Goal: Task Accomplishment & Management: Use online tool/utility

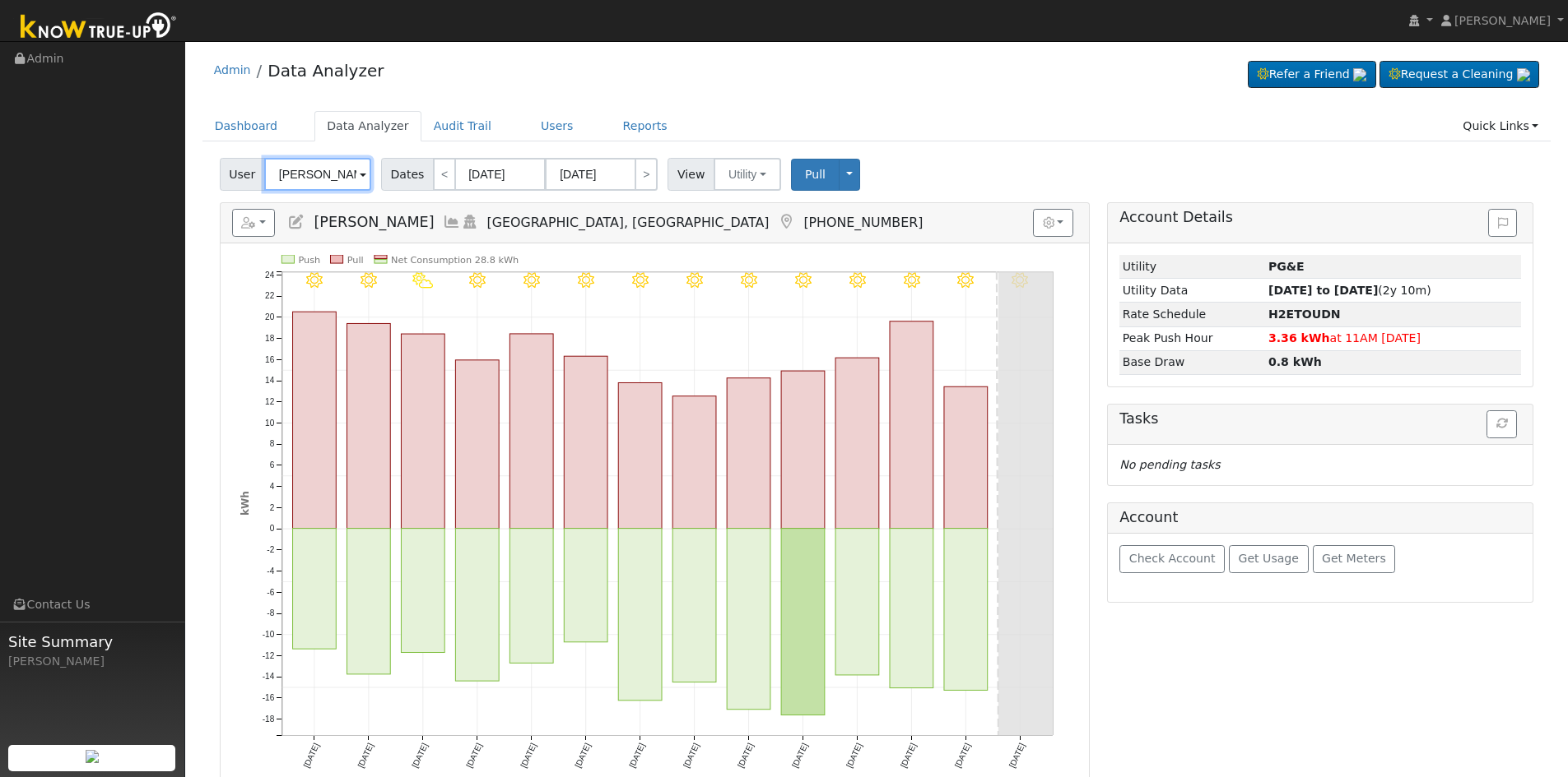
click at [314, 167] on input "[PERSON_NAME]" at bounding box center [317, 174] width 107 height 33
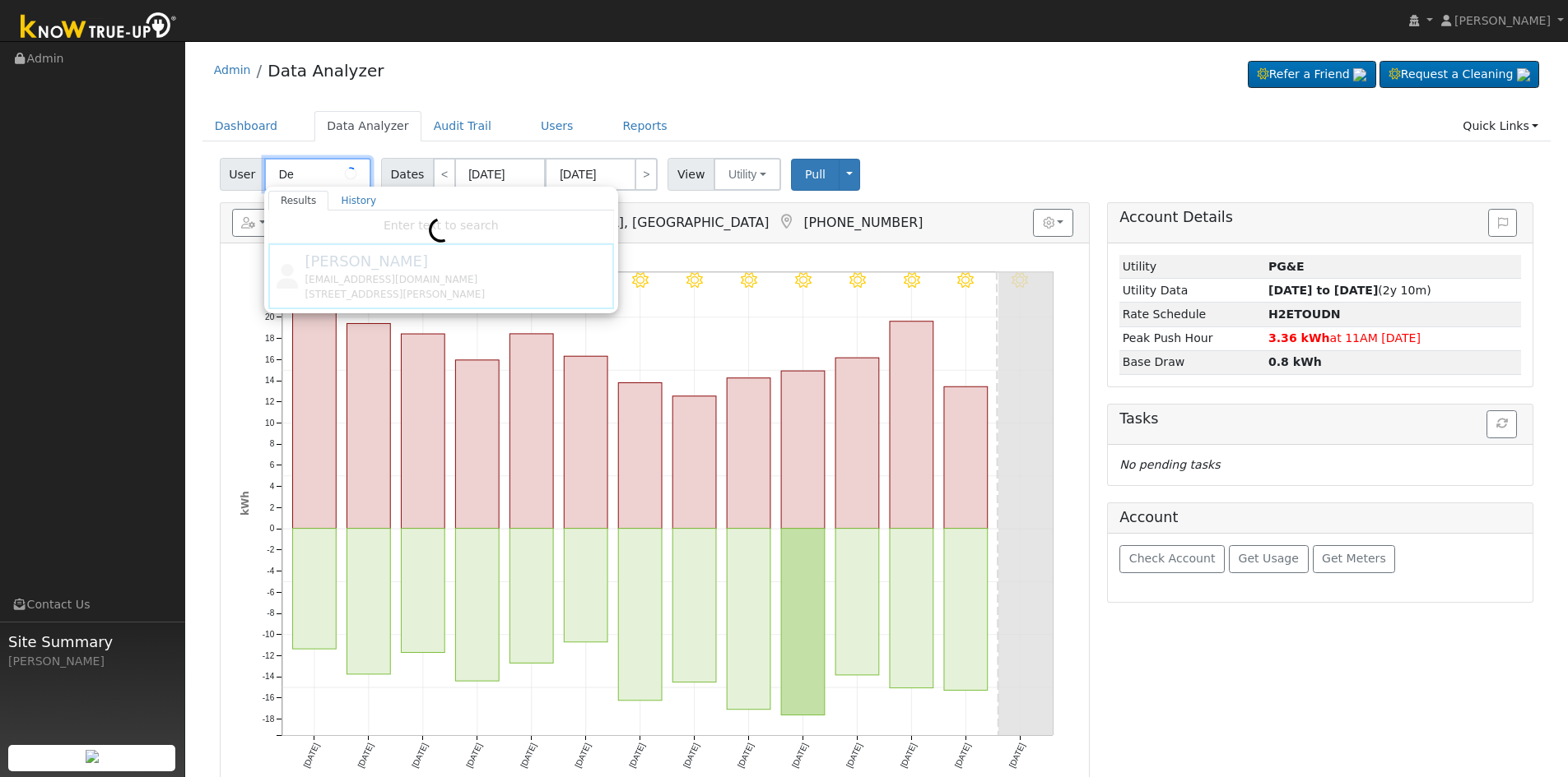
type input "D"
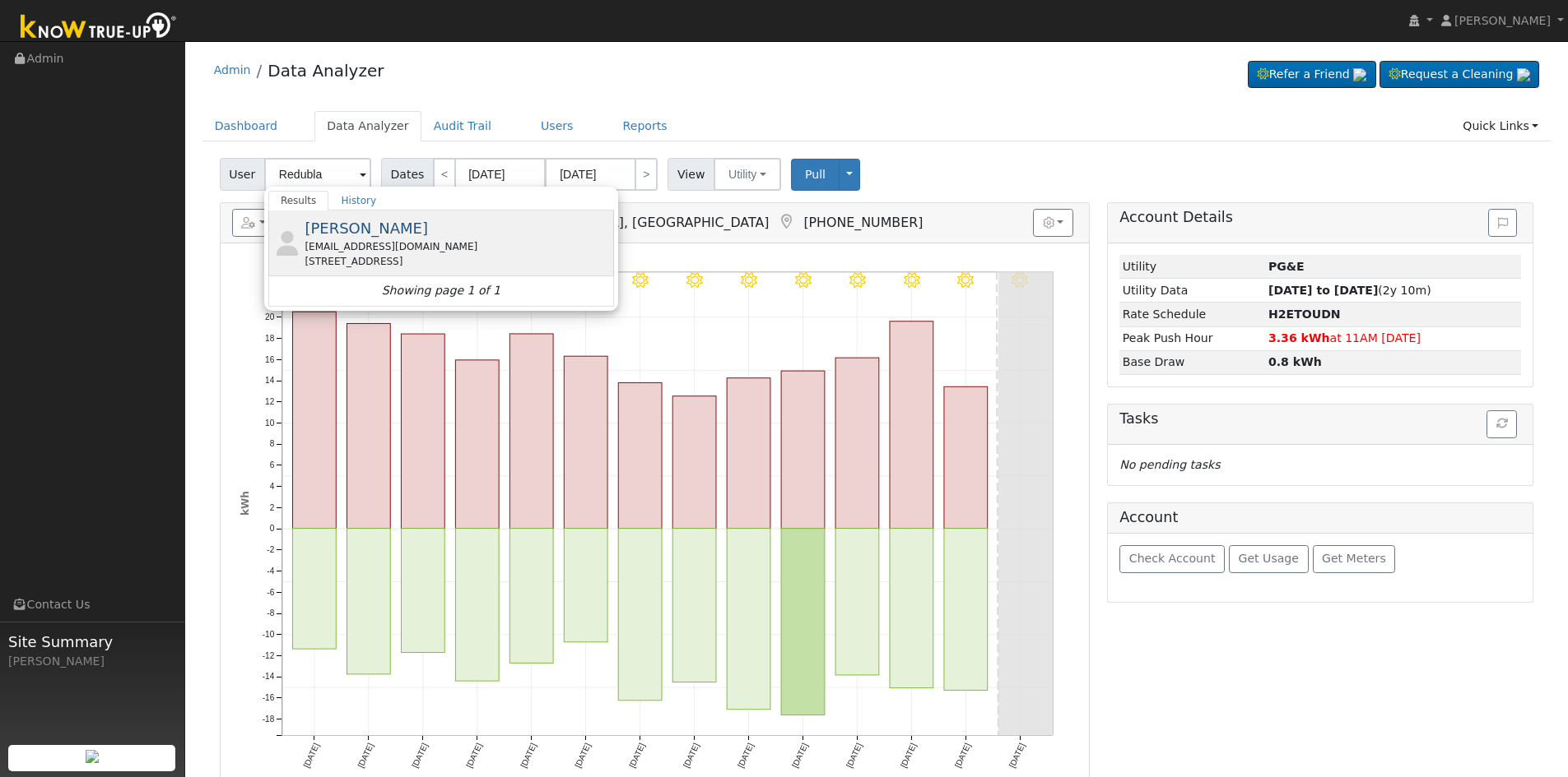
click at [441, 258] on div "[STREET_ADDRESS]" at bounding box center [457, 261] width 306 height 14
type input "[PERSON_NAME]"
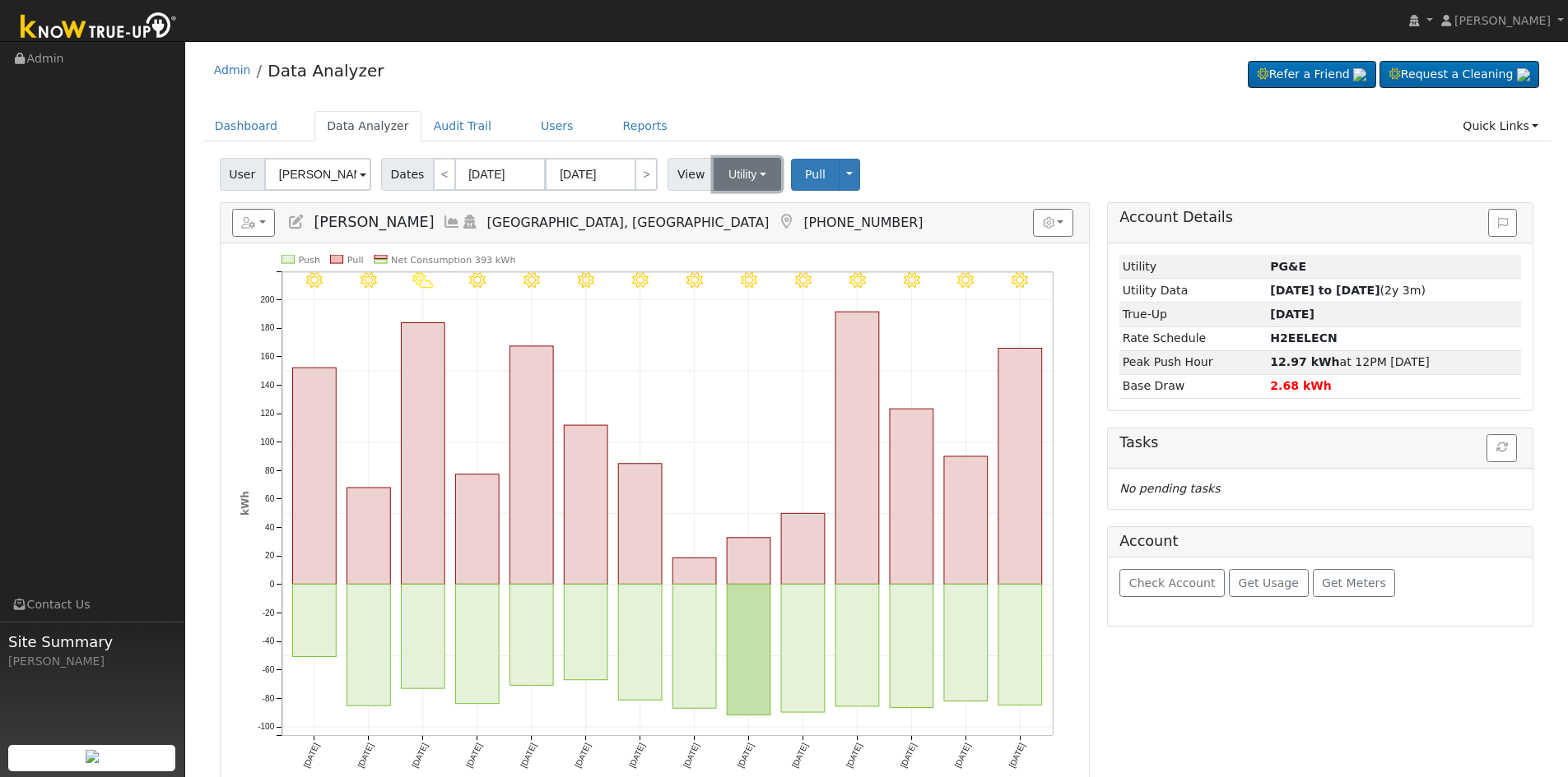
click at [713, 180] on button "Utility" at bounding box center [747, 174] width 68 height 33
click at [295, 220] on icon at bounding box center [297, 222] width 18 height 14
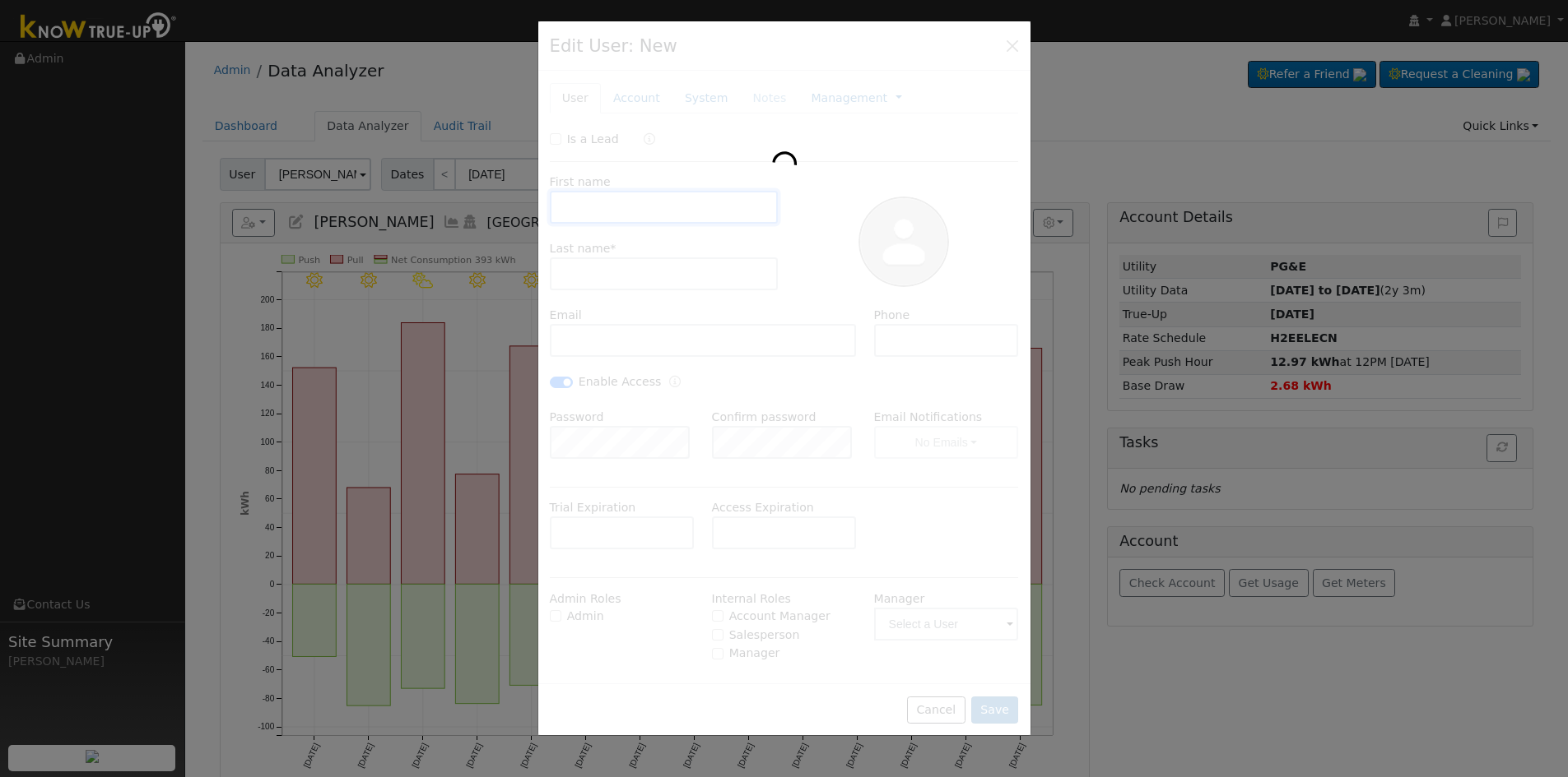
type input "[PERSON_NAME]"
type input "Redubla"
type input "[EMAIL_ADDRESS][DOMAIN_NAME]"
type input "[PHONE_NUMBER]"
checkbox input "true"
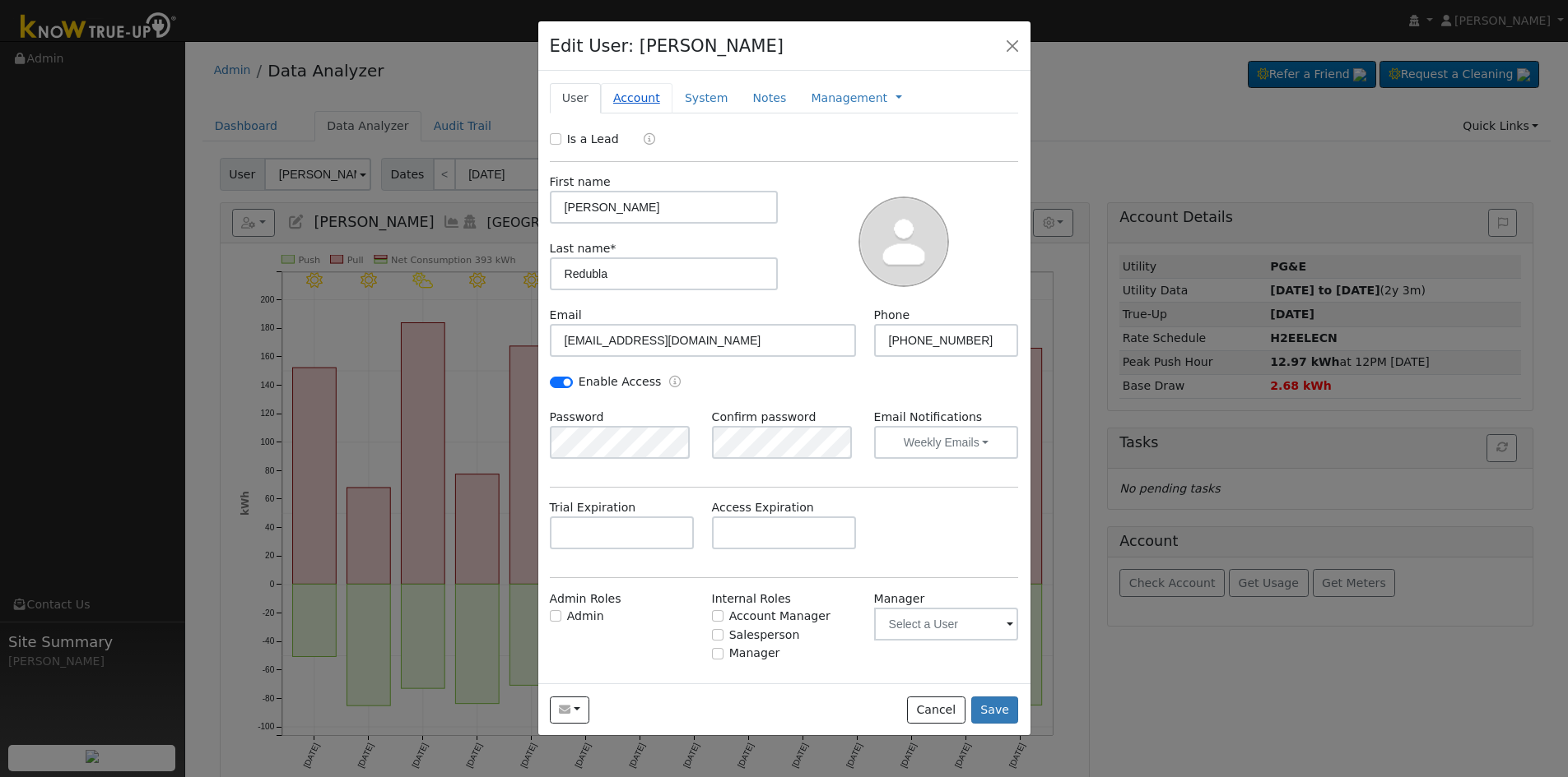
click at [628, 99] on link "Account" at bounding box center [636, 98] width 71 height 31
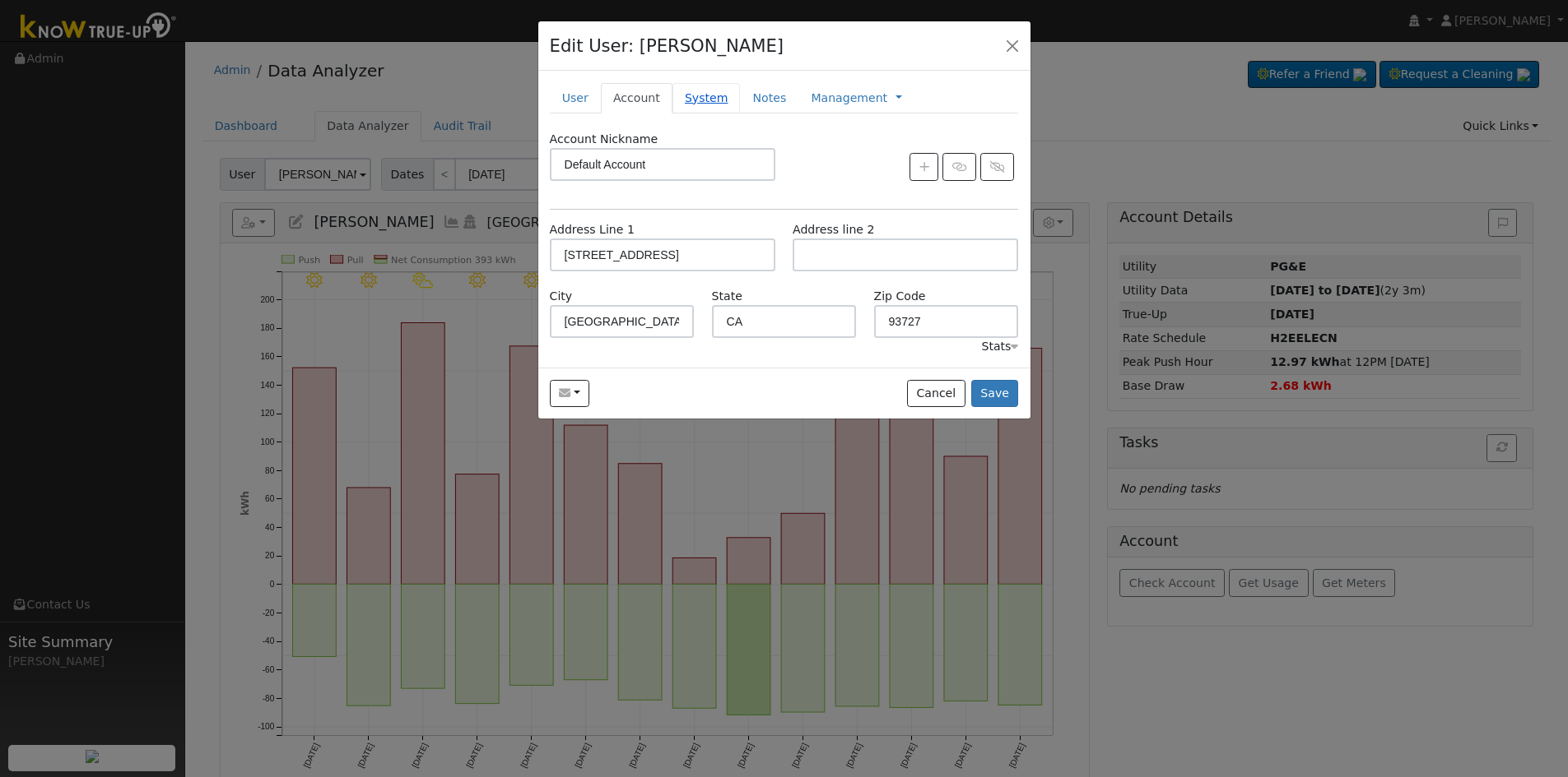
click at [711, 99] on link "System" at bounding box center [707, 98] width 69 height 31
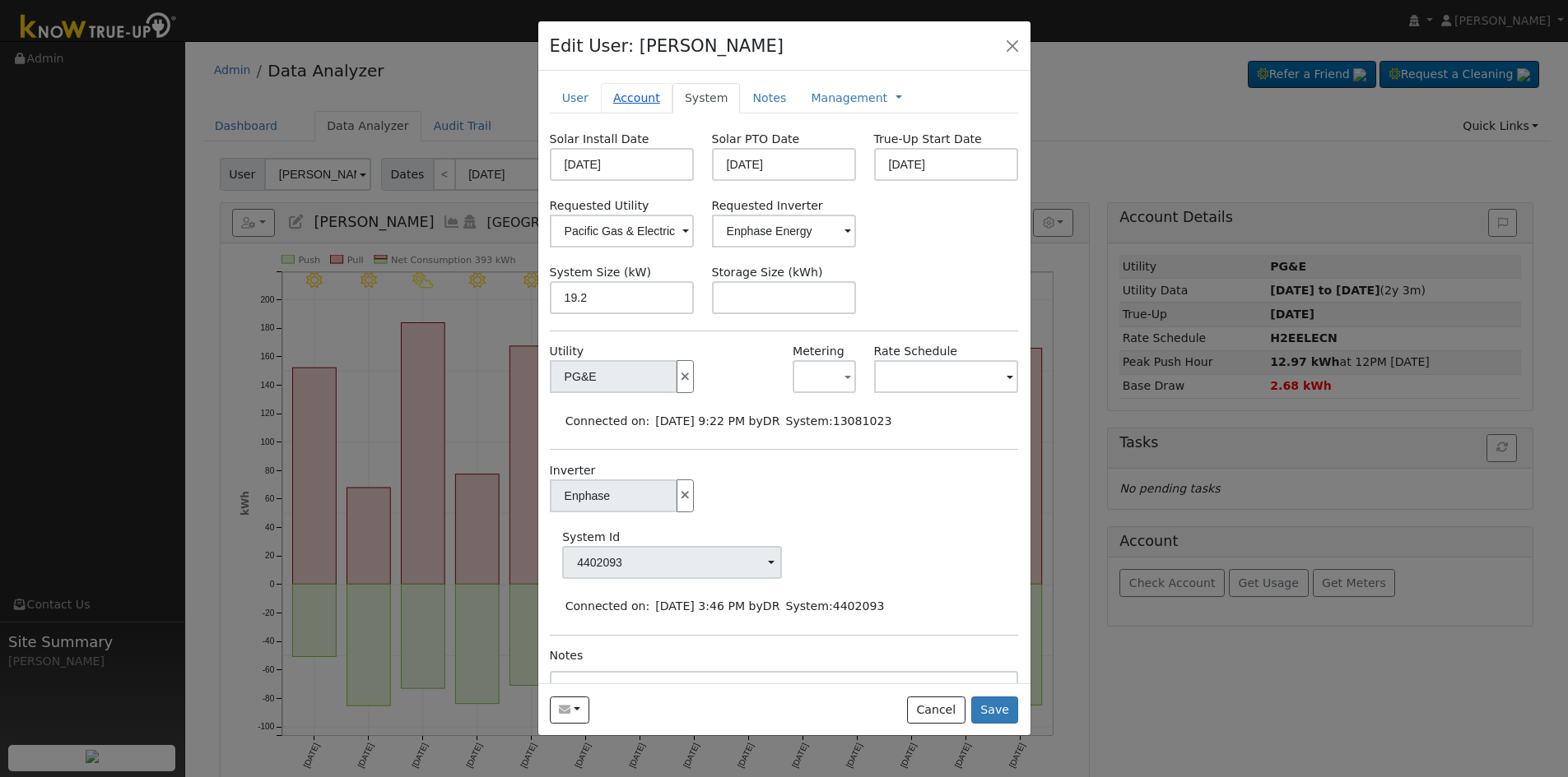
click at [640, 108] on link "Account" at bounding box center [636, 98] width 71 height 31
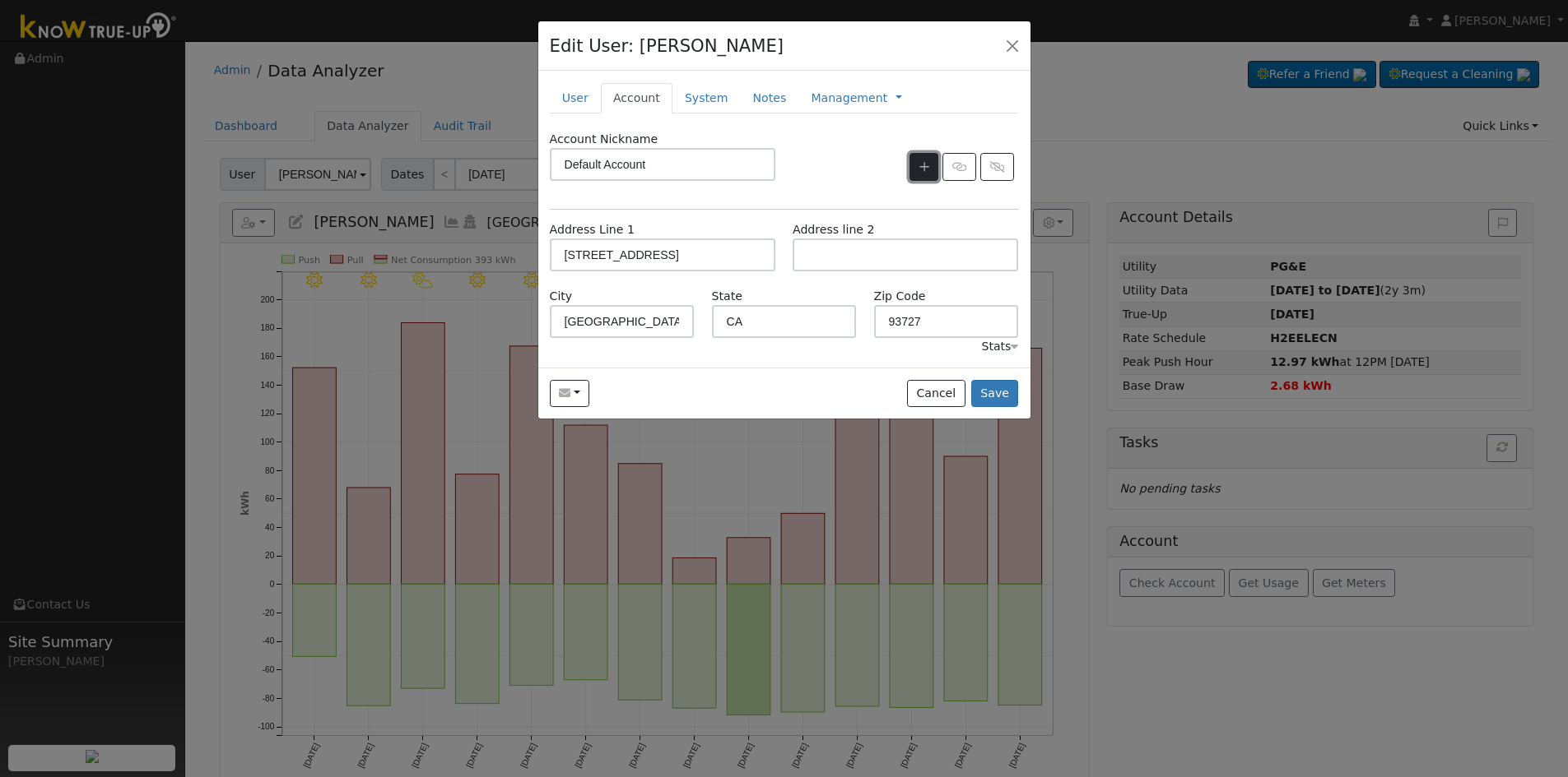
click at [915, 166] on button "button" at bounding box center [924, 167] width 29 height 28
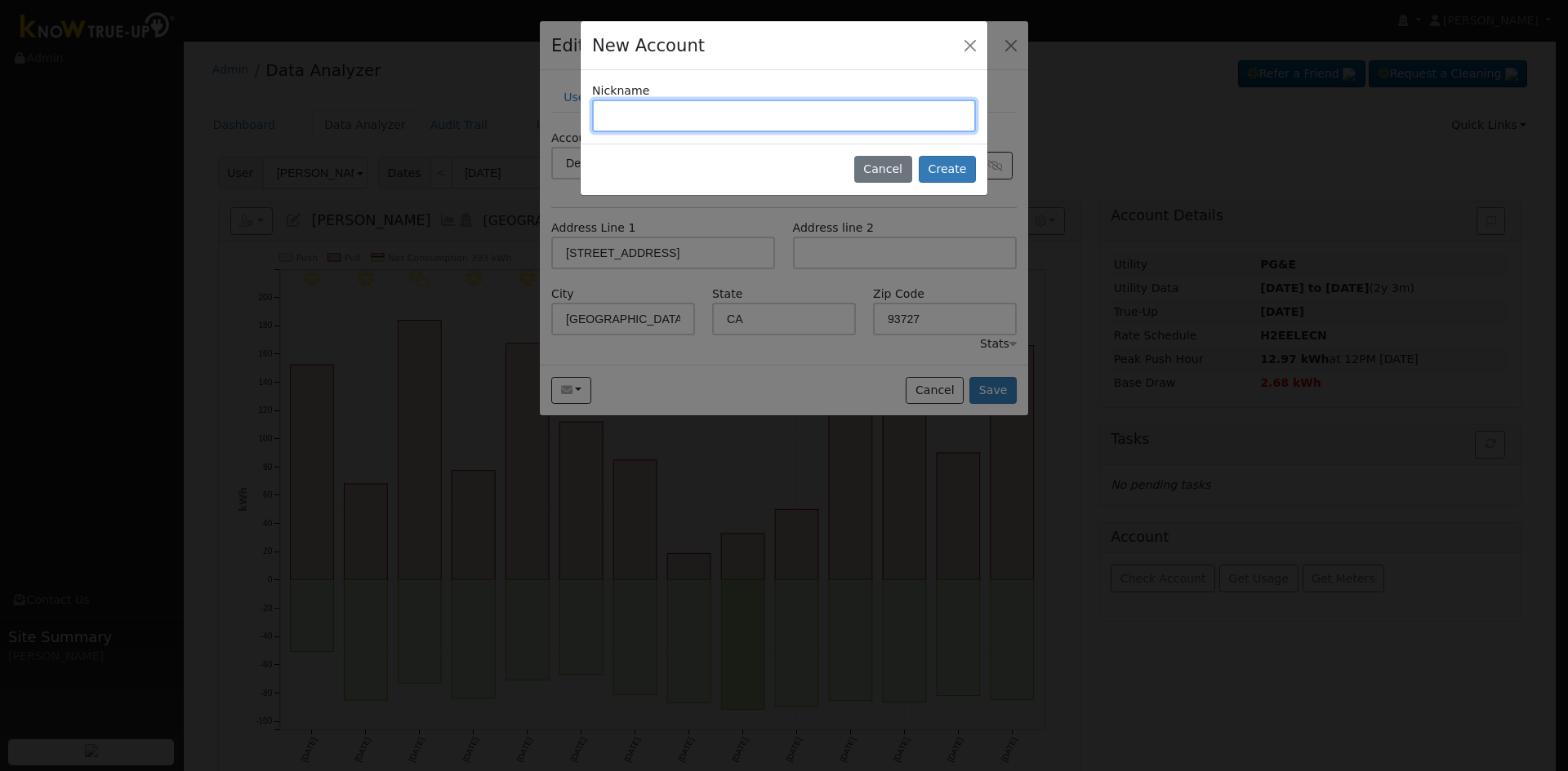
click at [688, 116] on input "text" at bounding box center [784, 115] width 384 height 33
click at [641, 117] on input "Non - Export Add-On" at bounding box center [784, 115] width 384 height 33
click at [631, 116] on input "Non -Export Add-On" at bounding box center [784, 115] width 384 height 33
type input "Non-Export Add-On"
click at [968, 169] on button "Create" at bounding box center [948, 169] width 57 height 28
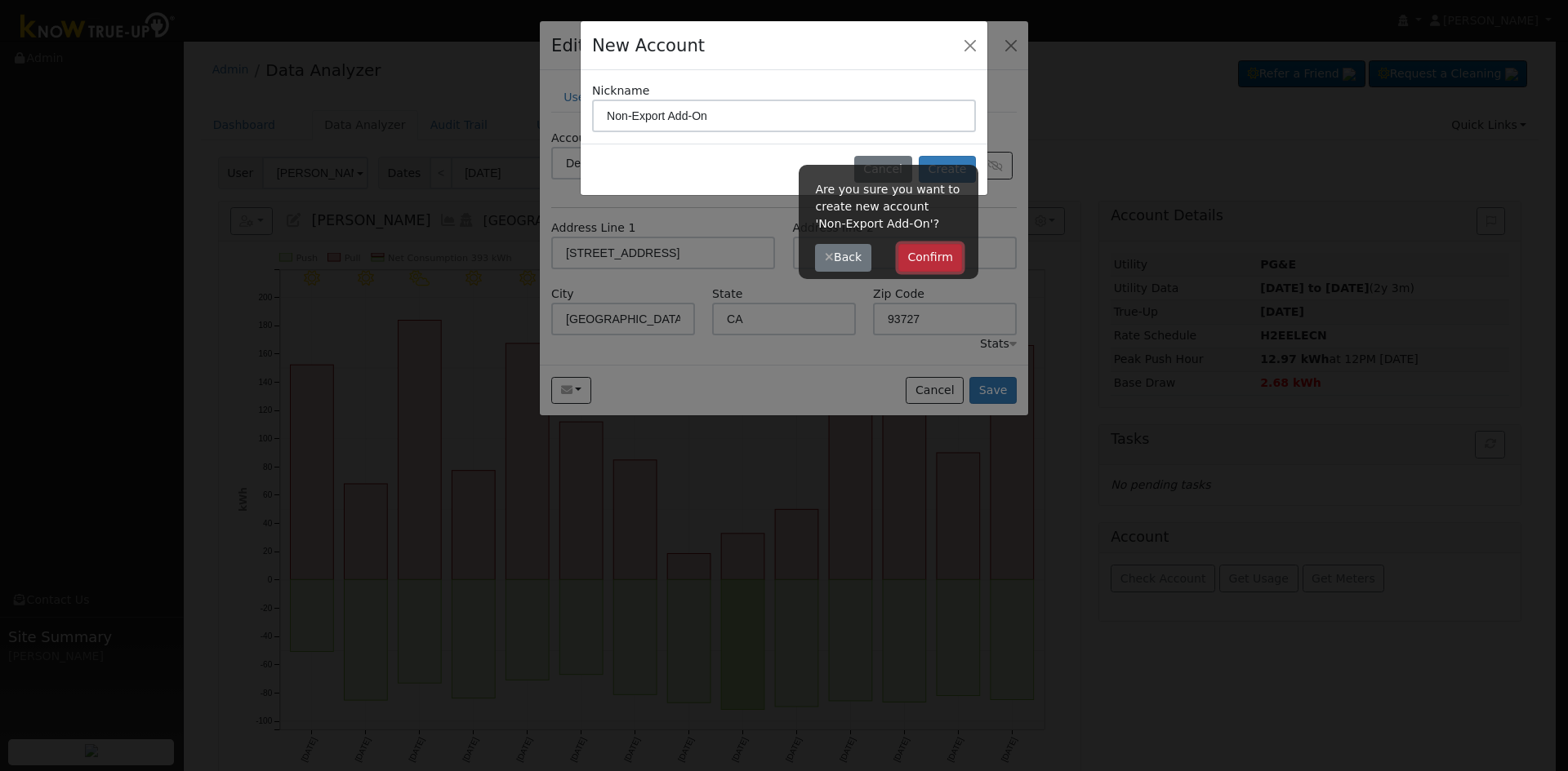
click at [925, 257] on button "Confirm" at bounding box center [931, 258] width 64 height 28
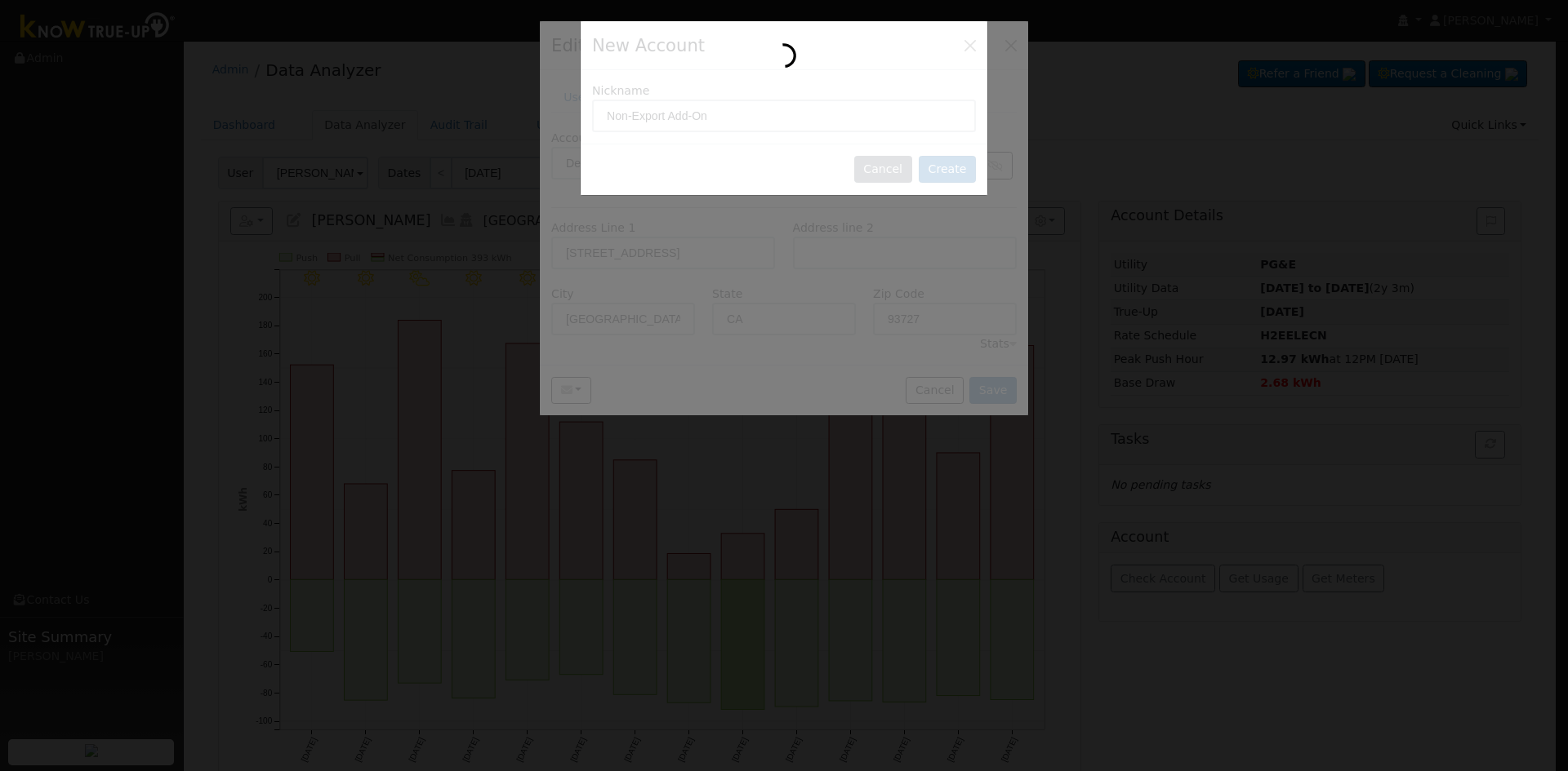
type input "Non-Export Add-On"
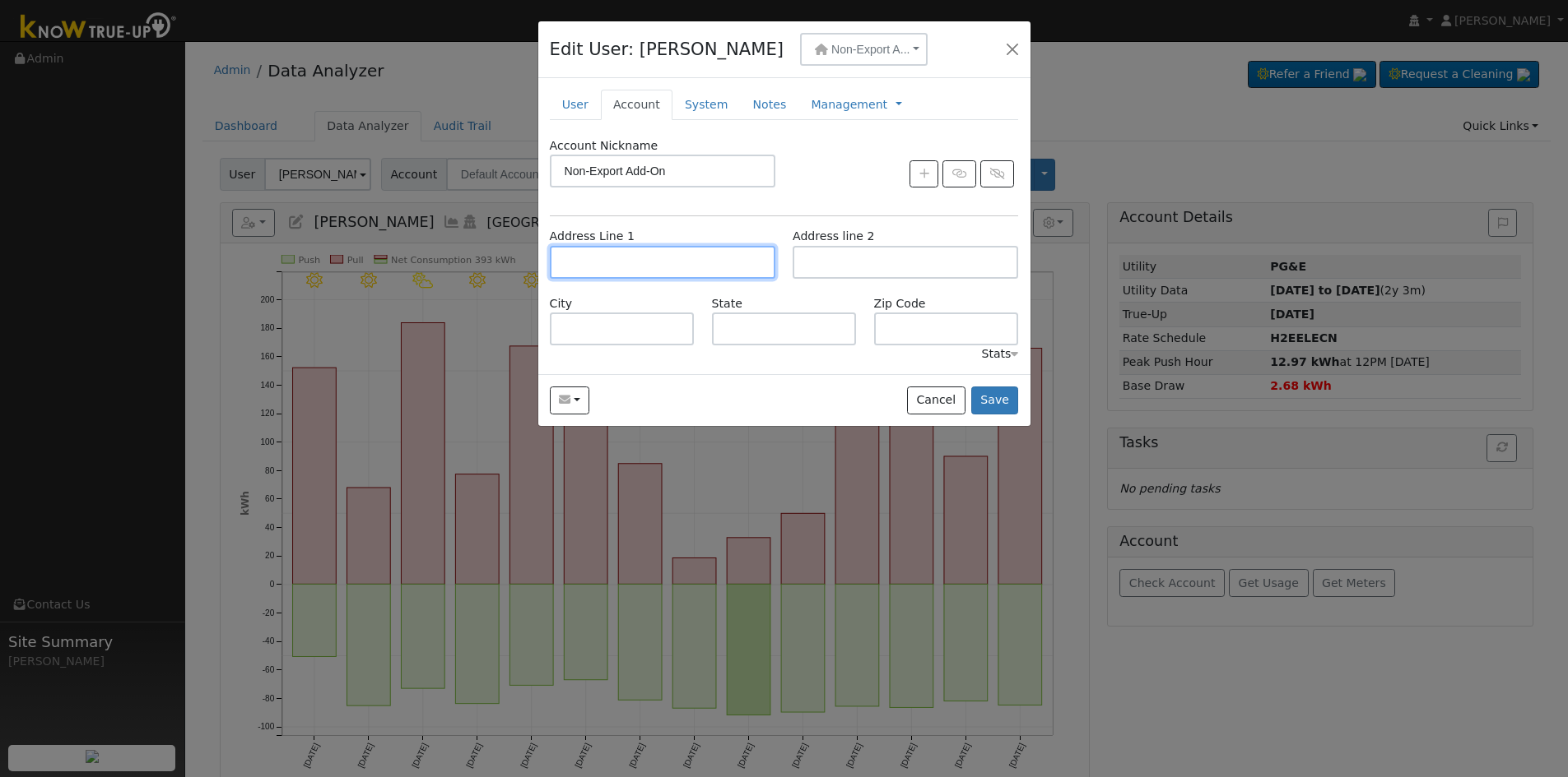
click at [665, 268] on input "text" at bounding box center [663, 262] width 225 height 33
click at [619, 269] on input "text" at bounding box center [663, 262] width 225 height 33
paste input "[STREET_ADDRESS]"
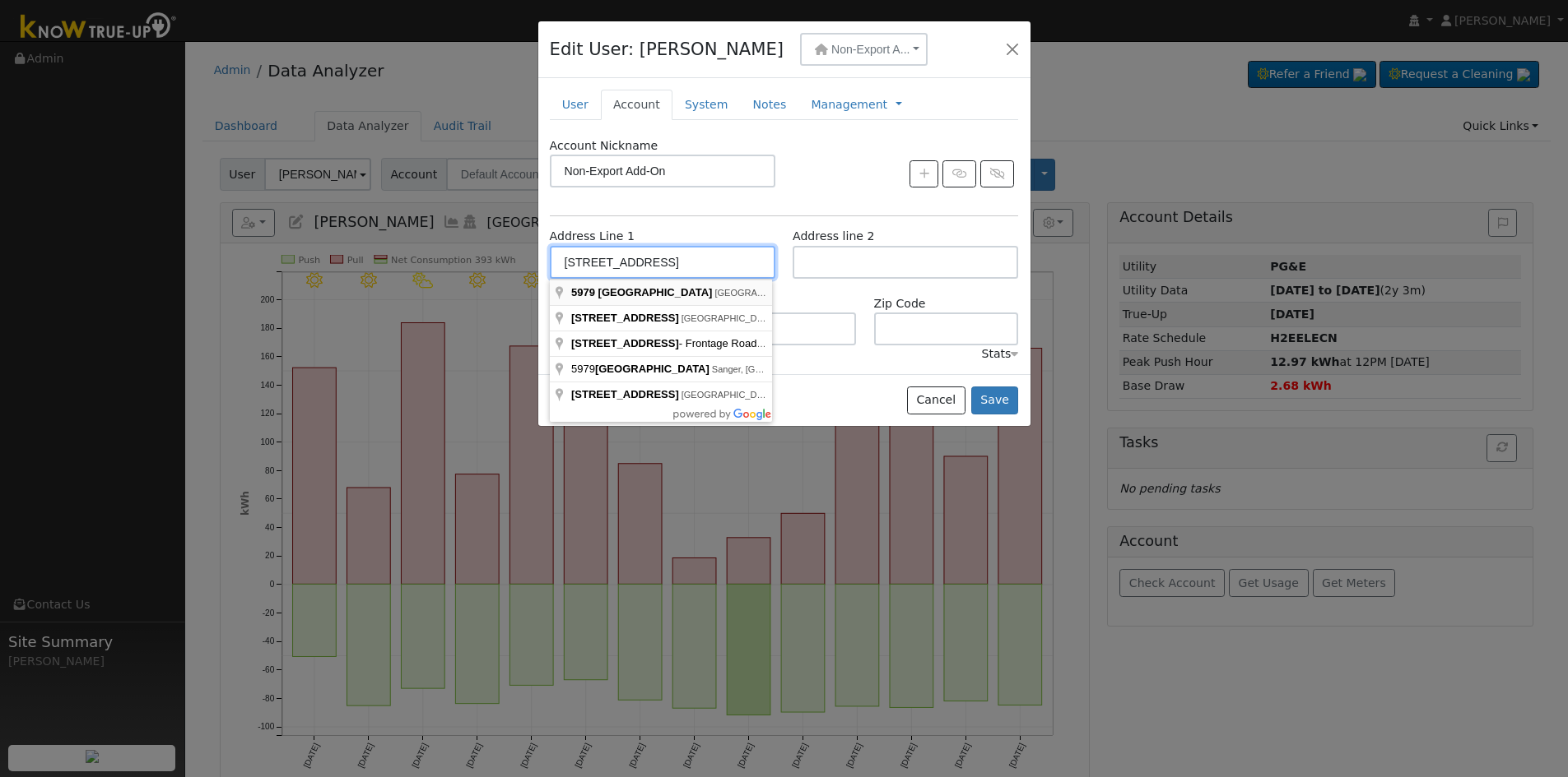
type input "[STREET_ADDRESS]"
type input "[GEOGRAPHIC_DATA]"
type input "CA"
type input "93727"
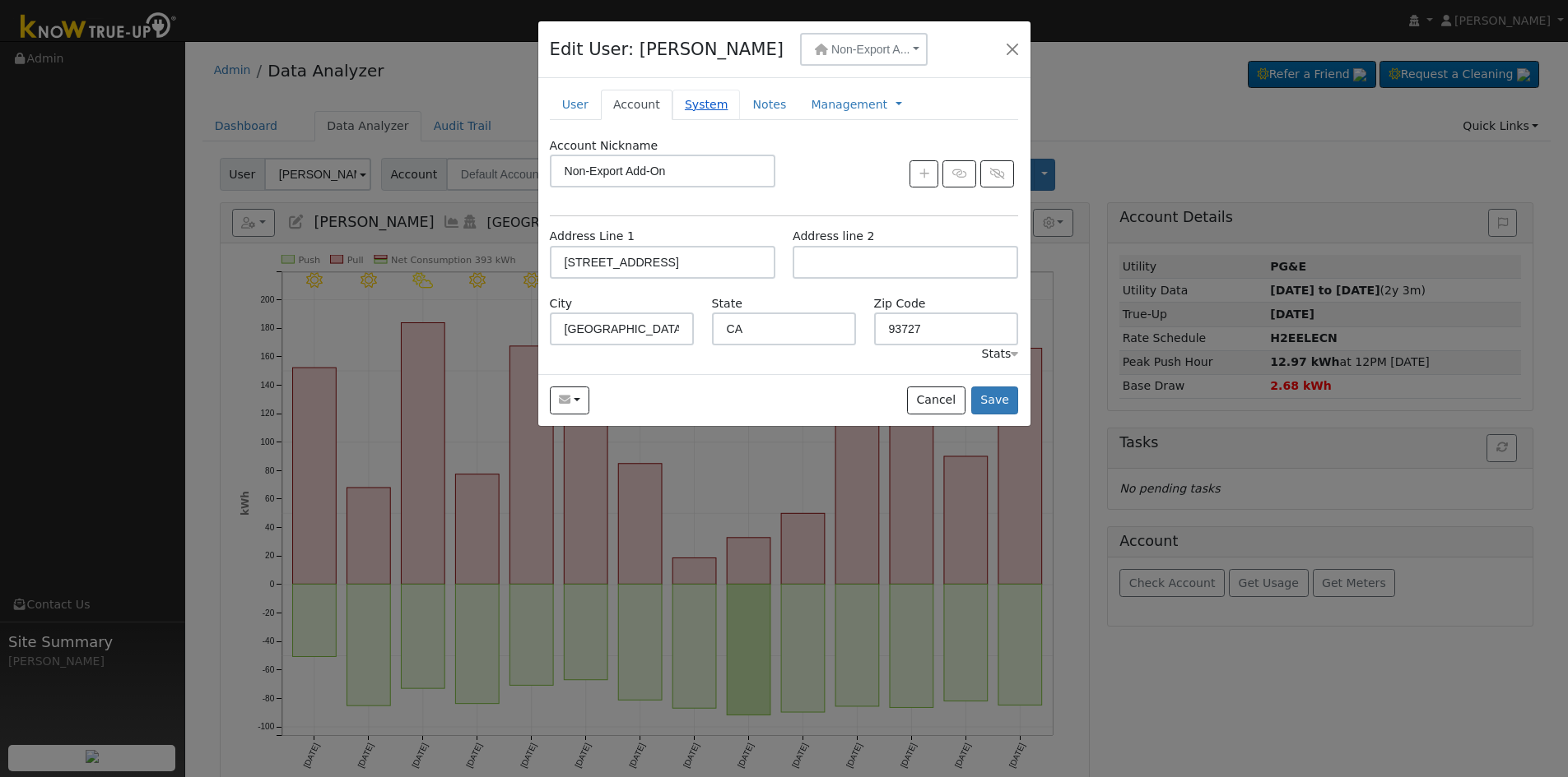
click at [696, 118] on link "System" at bounding box center [707, 105] width 69 height 31
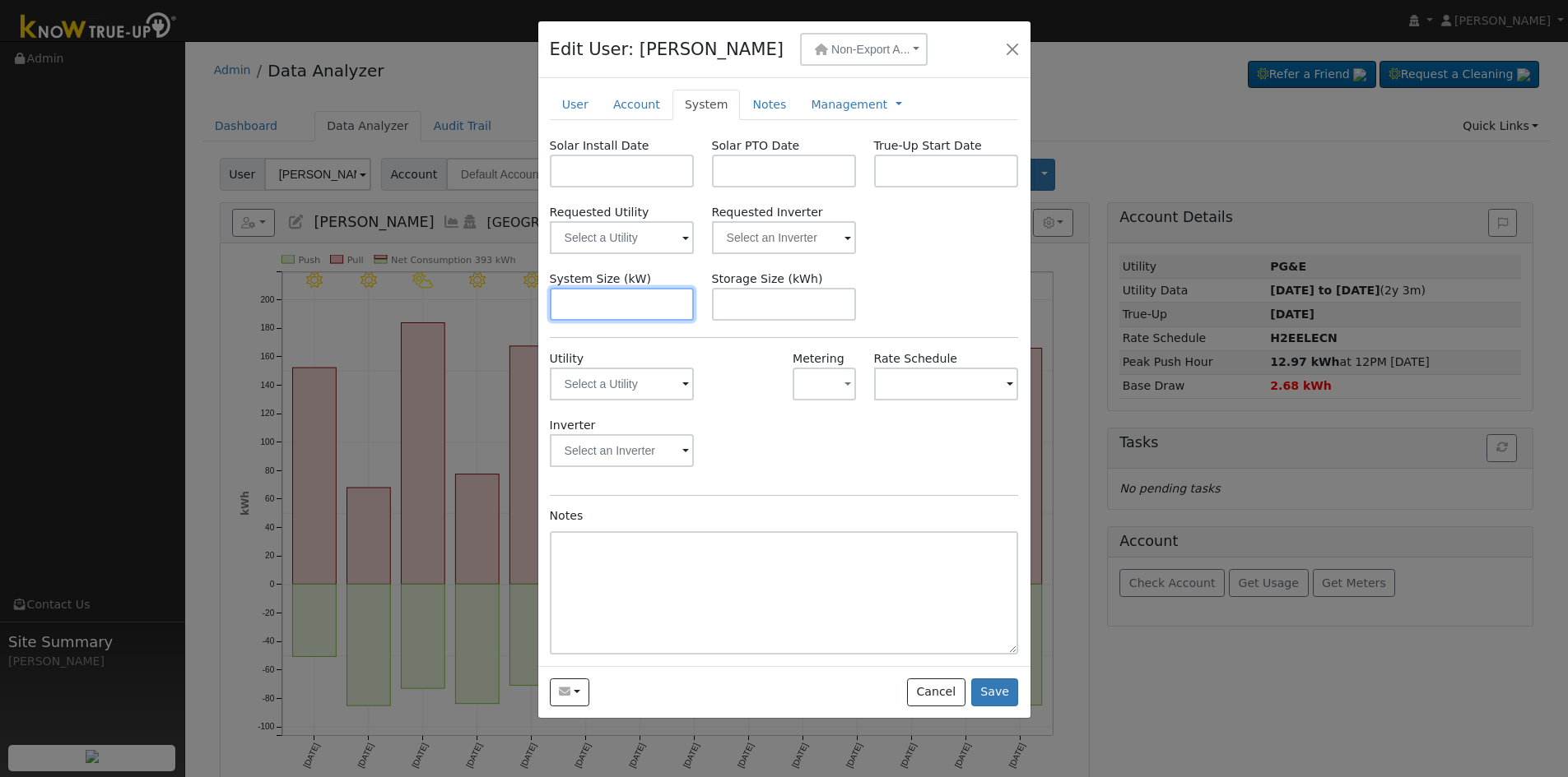
drag, startPoint x: 648, startPoint y: 310, endPoint x: 646, endPoint y: 301, distance: 9.2
click at [647, 310] on input "text" at bounding box center [622, 304] width 145 height 33
paste input "5.740"
type input "5.7"
click at [618, 231] on input "text" at bounding box center [622, 238] width 145 height 33
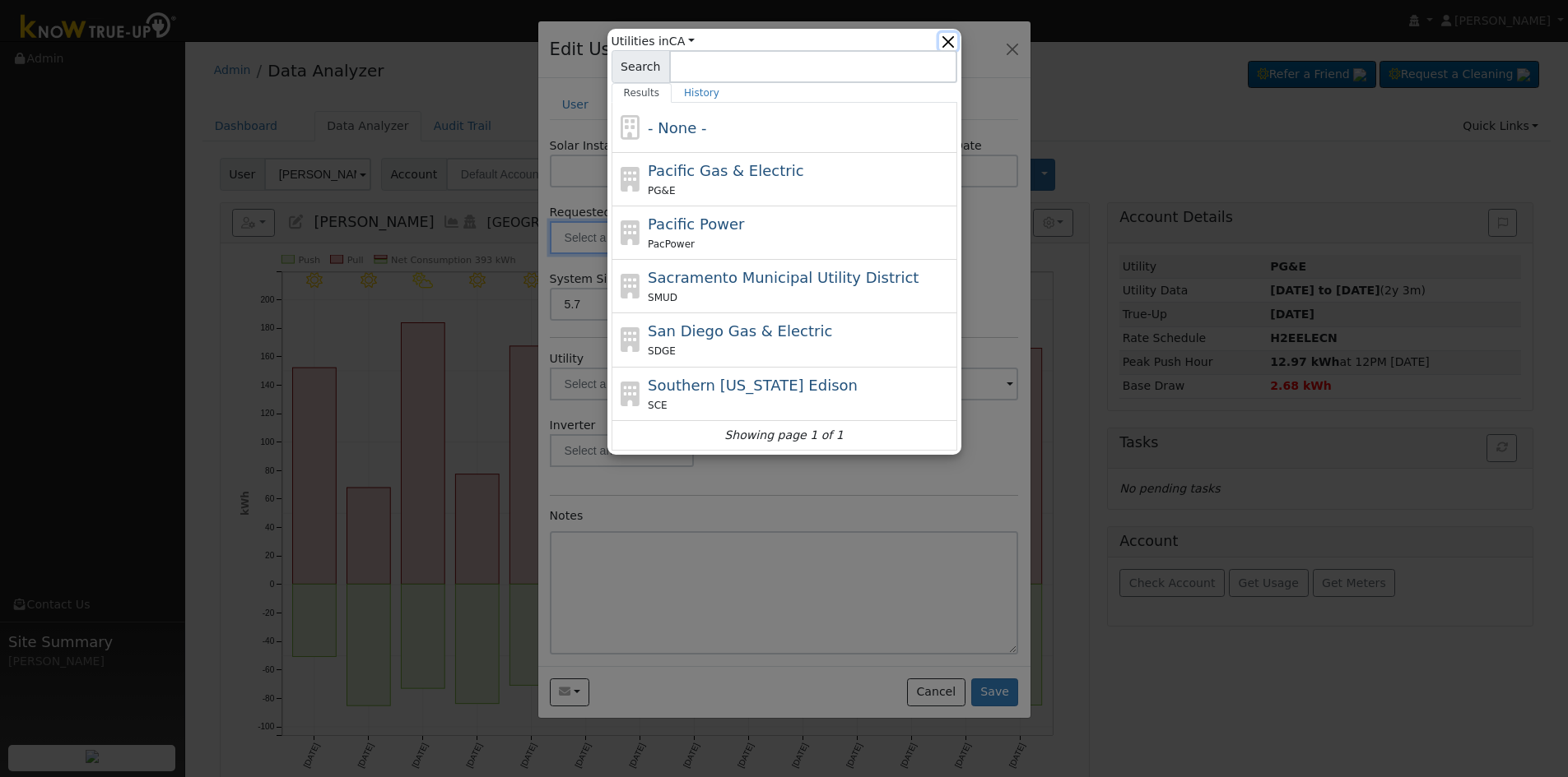
click at [954, 41] on button "button" at bounding box center [947, 41] width 17 height 17
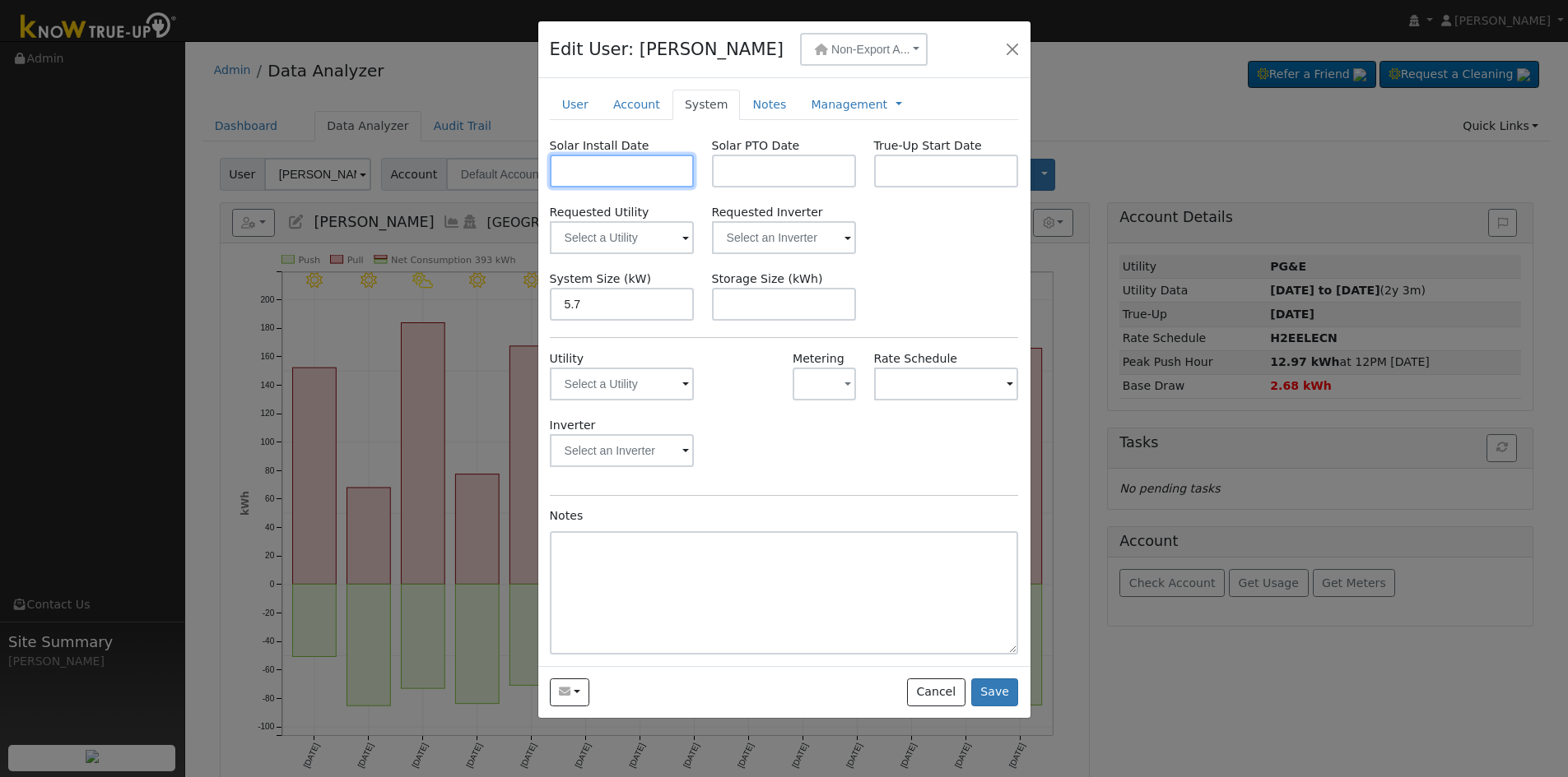
click at [603, 178] on input "text" at bounding box center [622, 171] width 145 height 33
paste input "[DATE]"
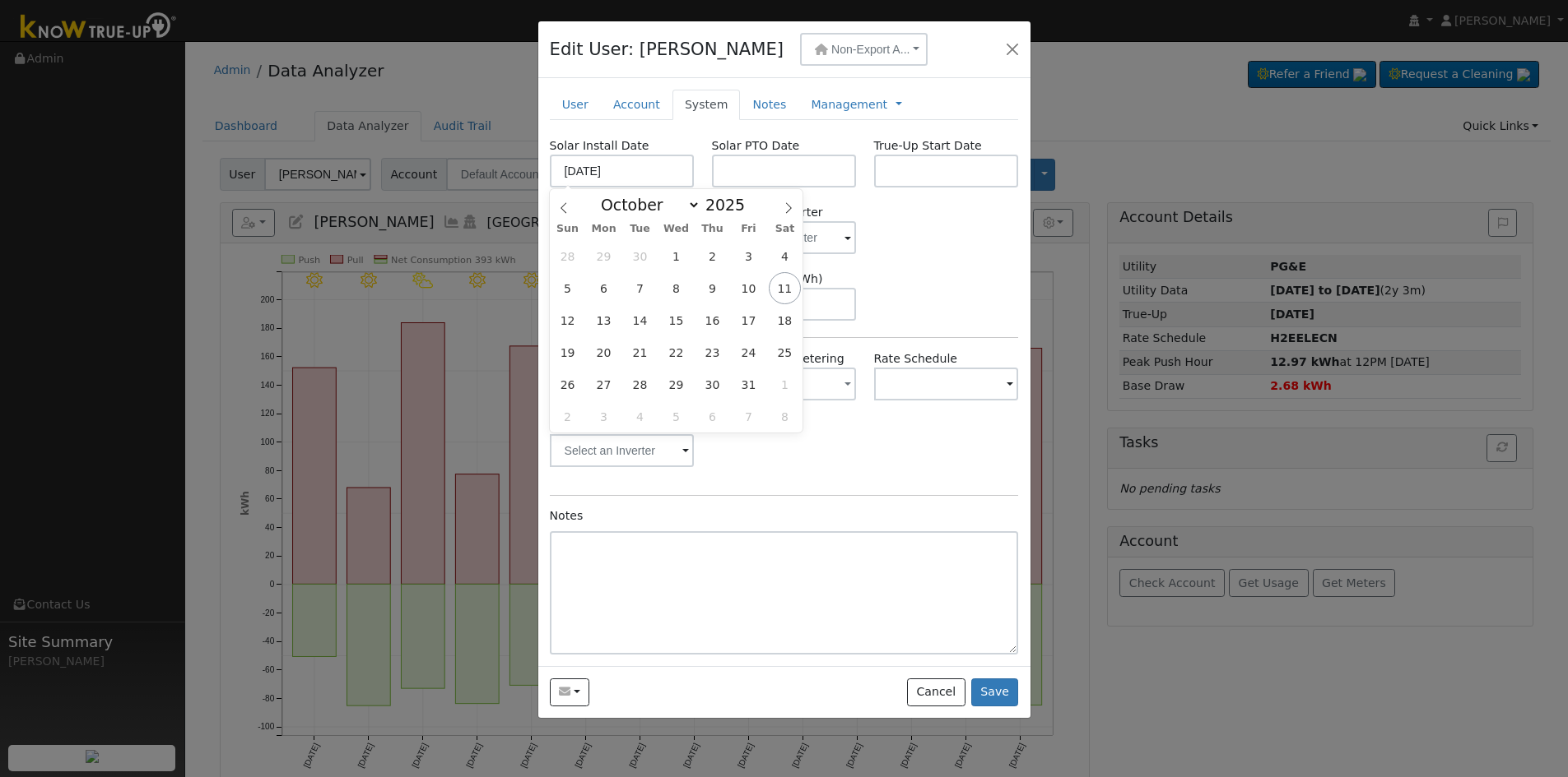
type input "[DATE]"
select select "6"
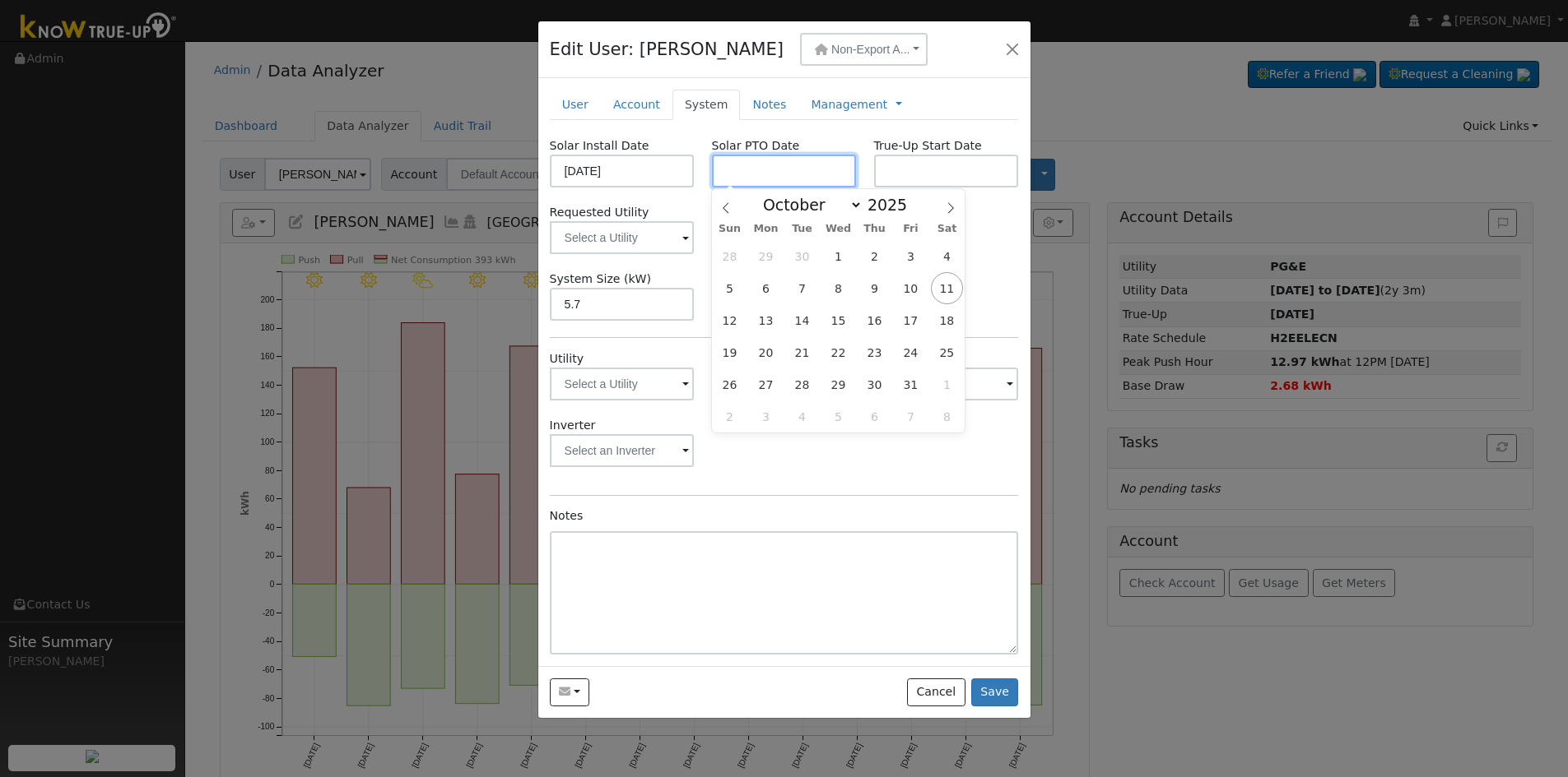
click at [791, 167] on input "text" at bounding box center [784, 171] width 145 height 33
paste input "[DATE]"
type input "[DATE]"
click at [986, 233] on div "Requested Utility Requested Inverter" at bounding box center [784, 229] width 486 height 50
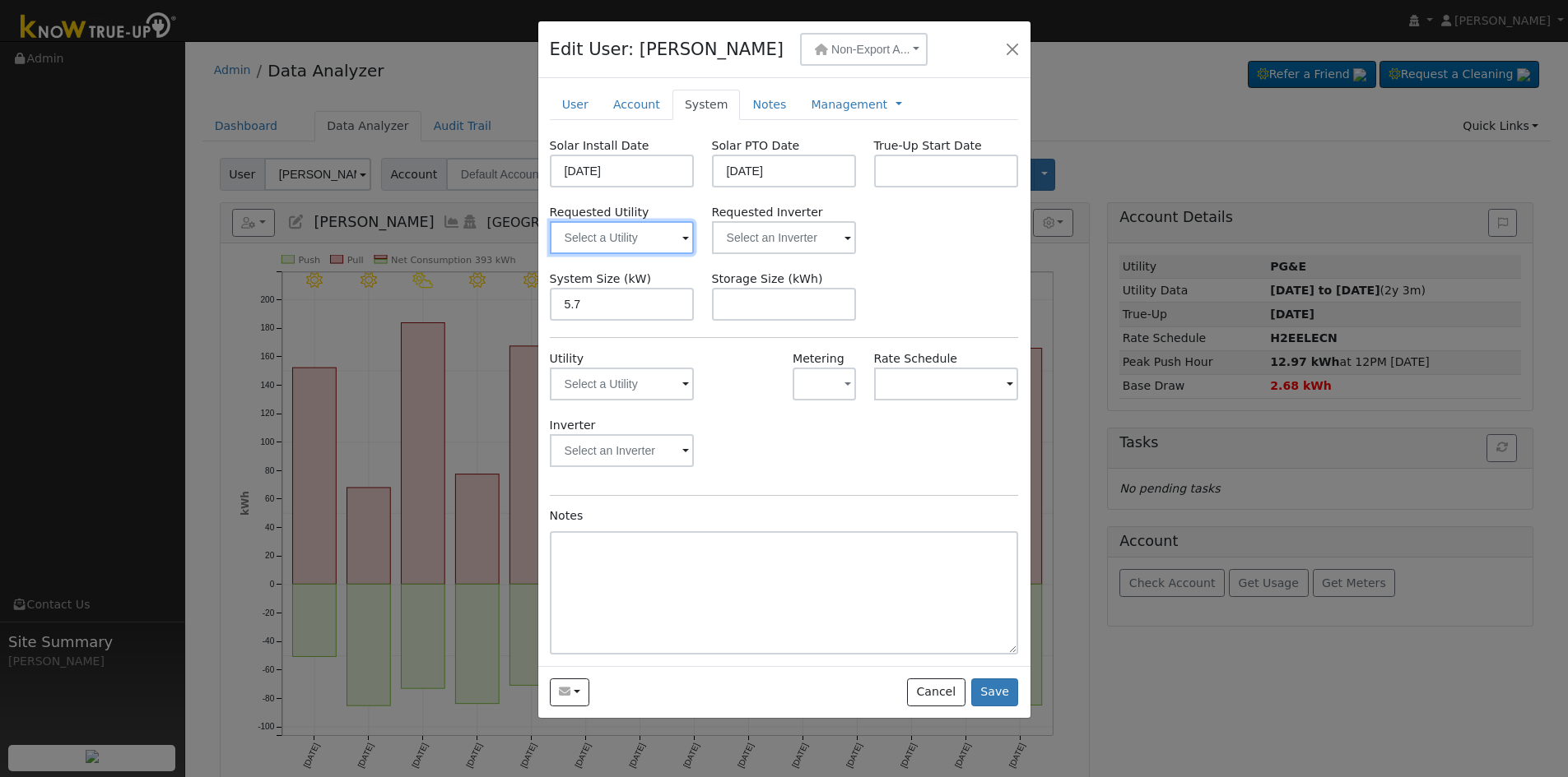
click at [628, 250] on input "text" at bounding box center [622, 238] width 145 height 33
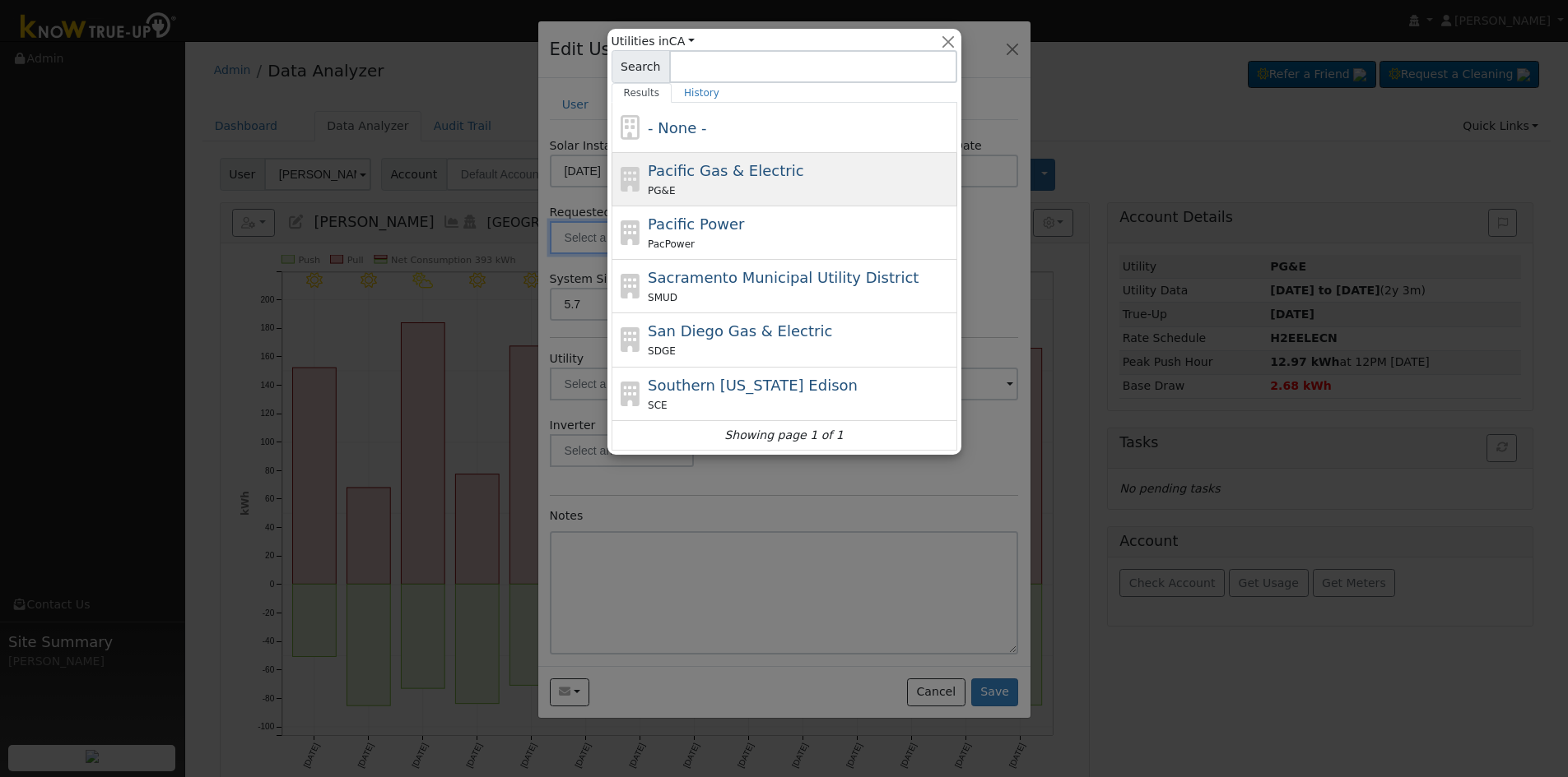
click at [692, 162] on span "Pacific Gas & Electric" at bounding box center [725, 170] width 155 height 17
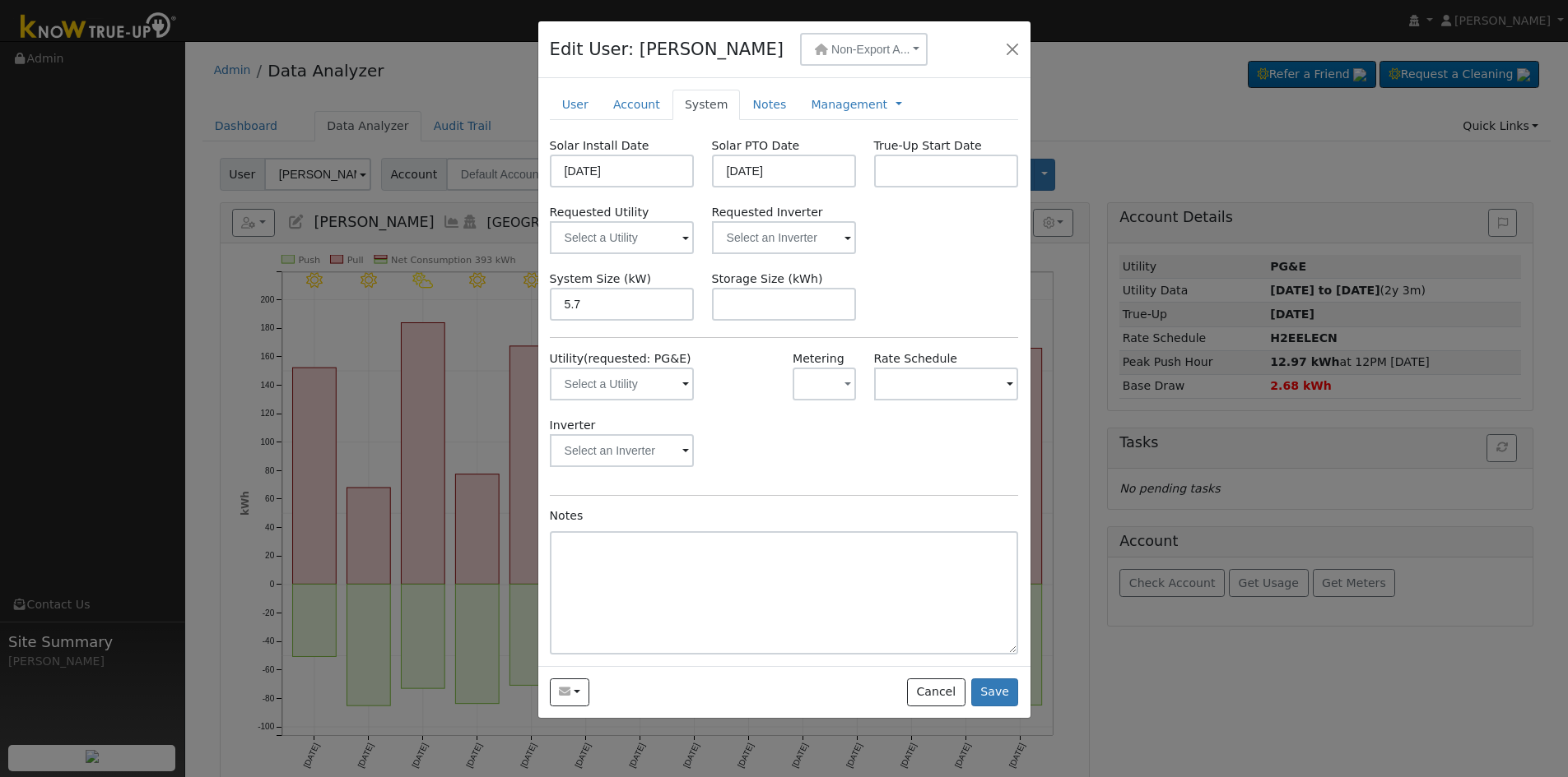
type input "Pacific Gas & Electric"
click at [811, 232] on input "text" at bounding box center [784, 238] width 145 height 33
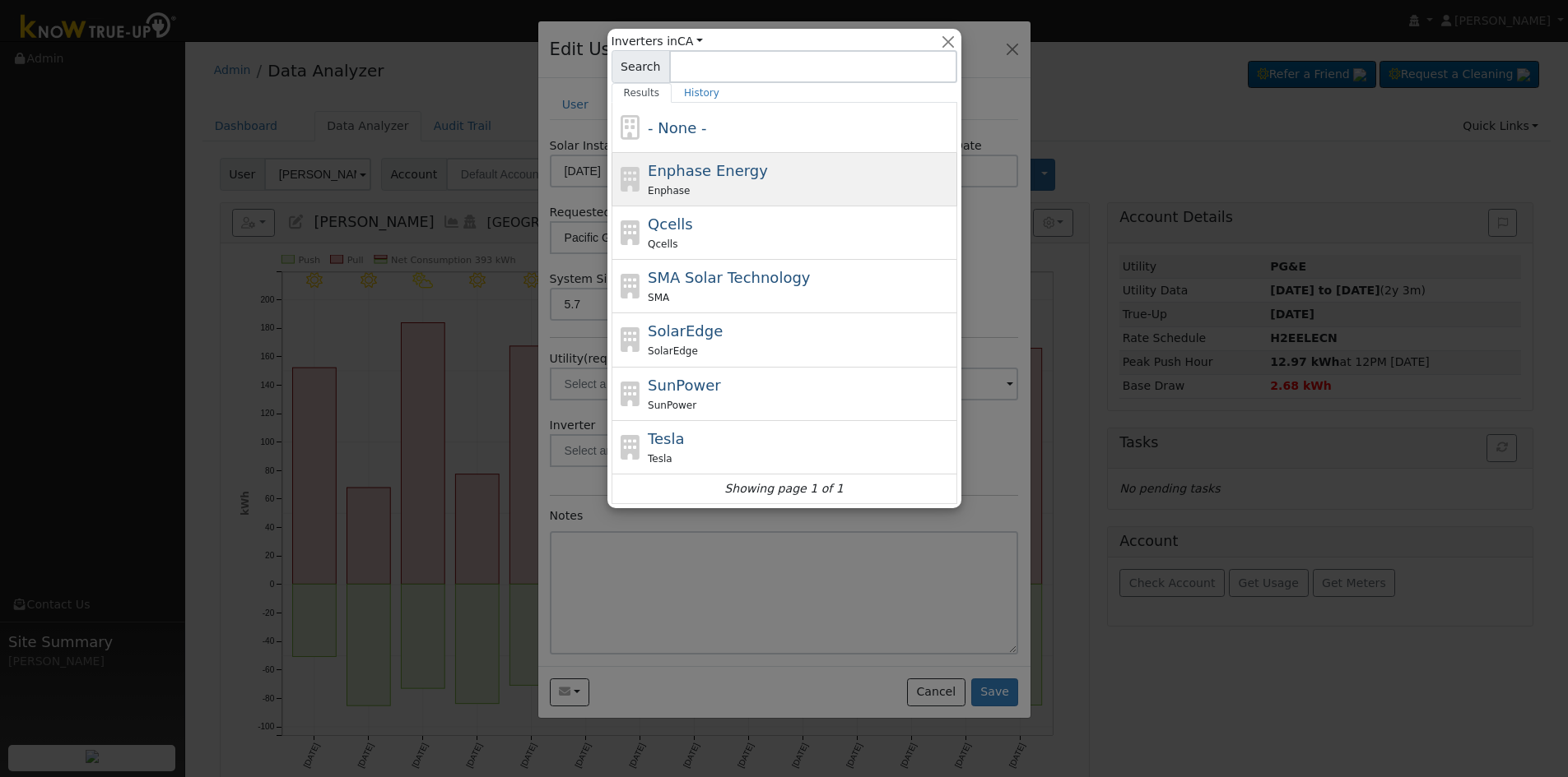
click at [756, 199] on div "Enphase" at bounding box center [800, 190] width 306 height 17
type input "Enphase Energy"
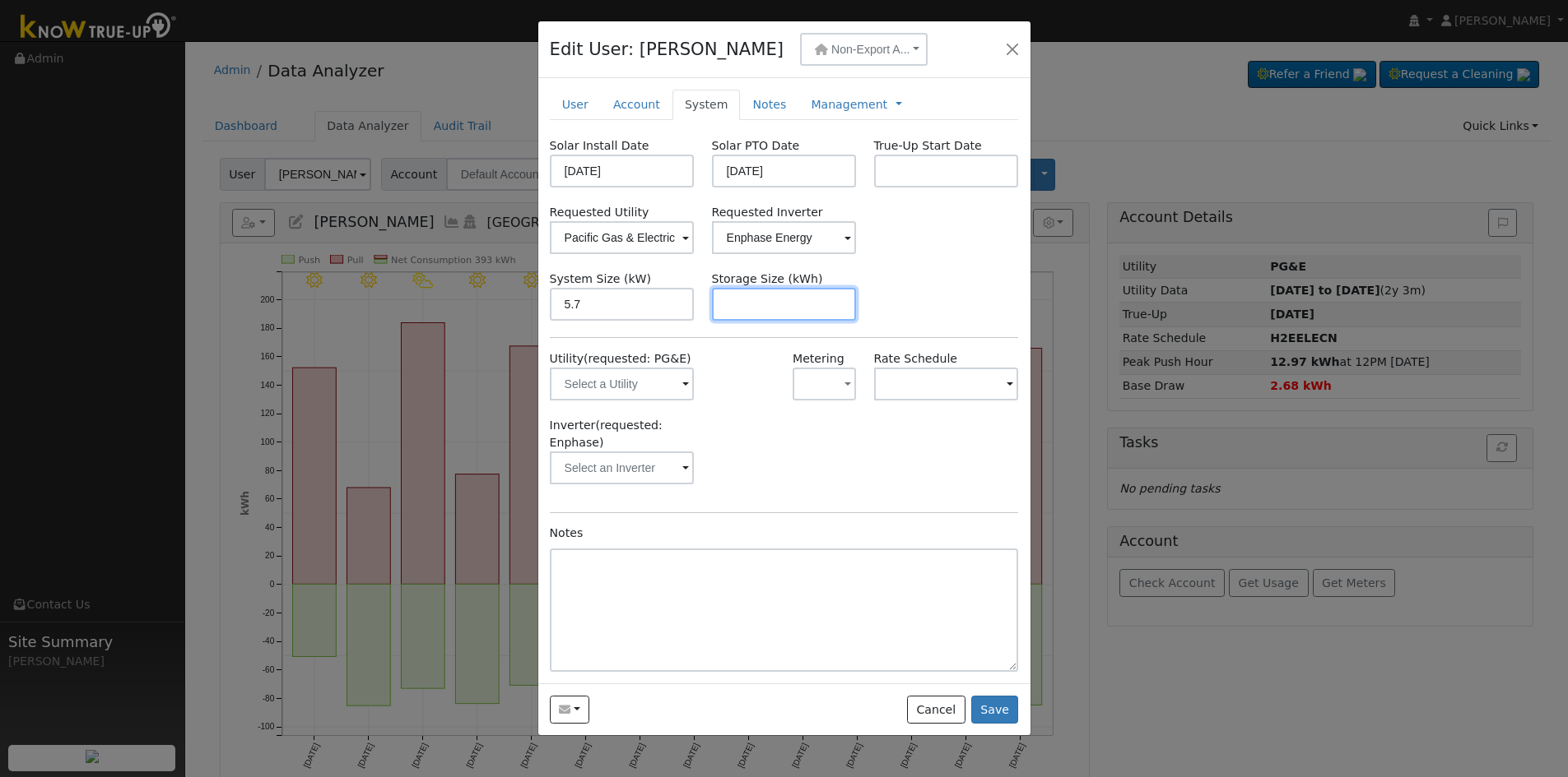
click at [788, 300] on input "text" at bounding box center [784, 304] width 145 height 33
paste input "10.00"
type input "10"
click at [740, 105] on link "Notes" at bounding box center [768, 105] width 59 height 31
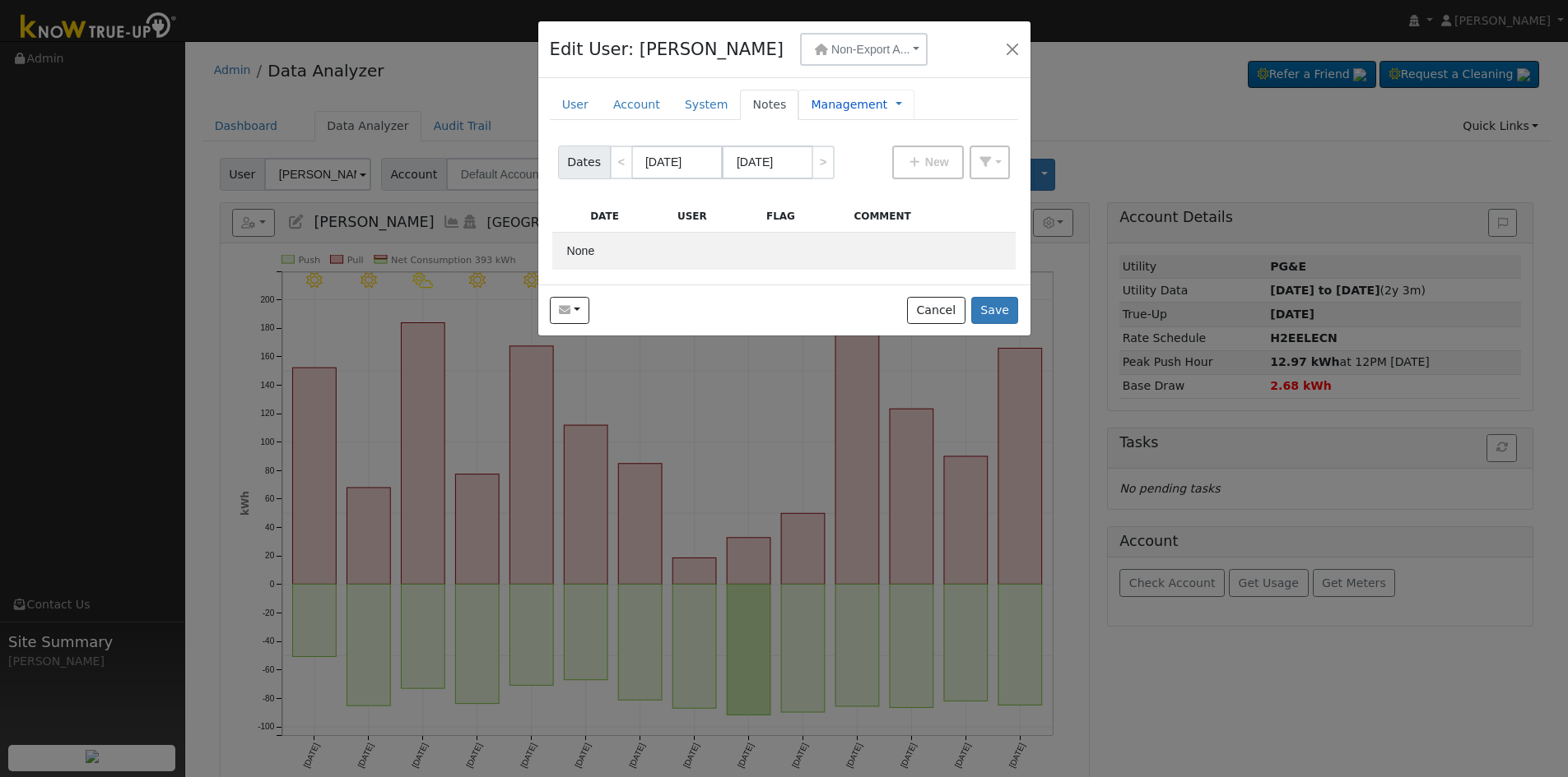
click at [849, 106] on link "Management" at bounding box center [848, 105] width 77 height 17
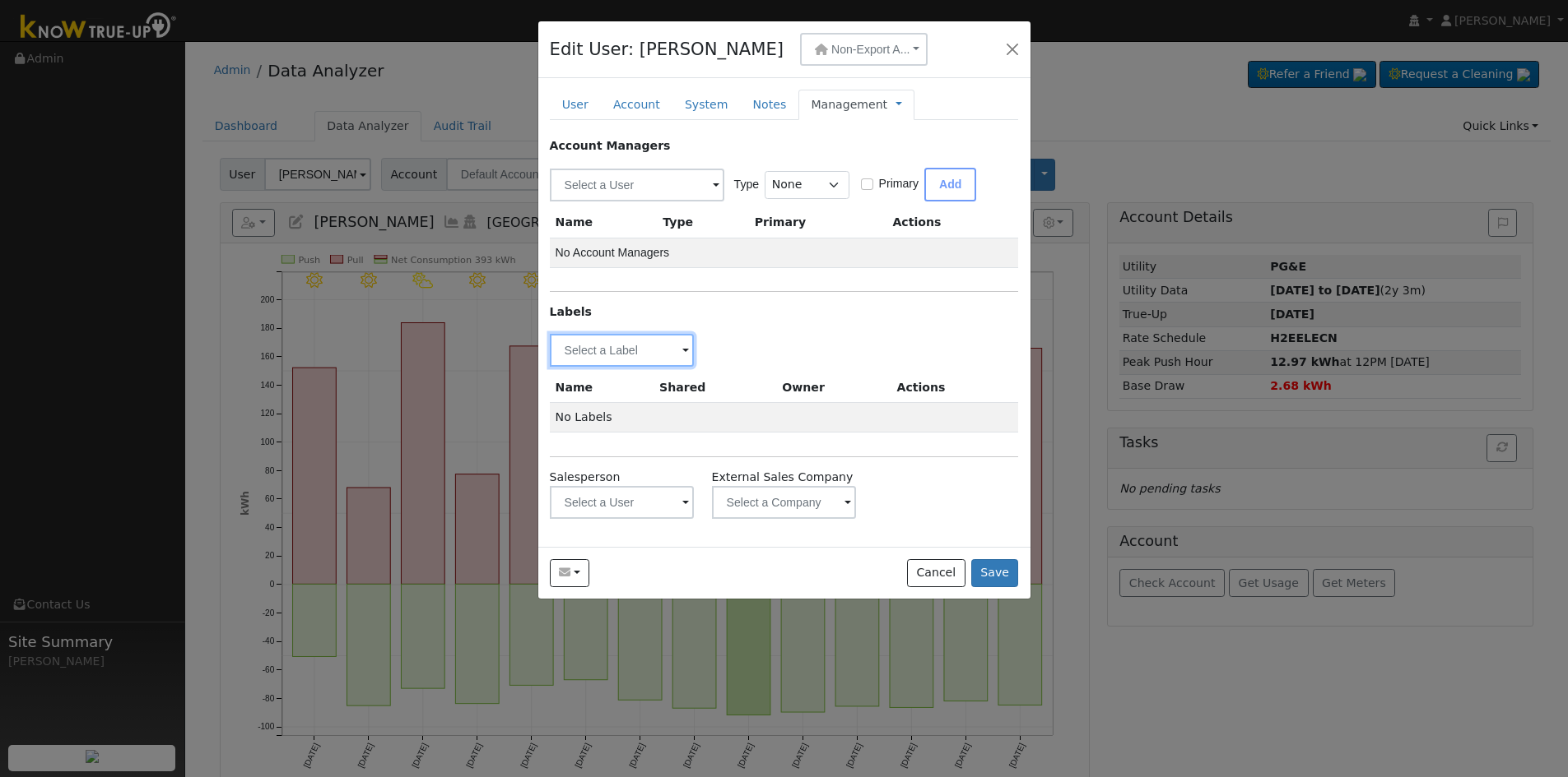
click at [656, 349] on input "text" at bounding box center [622, 351] width 145 height 33
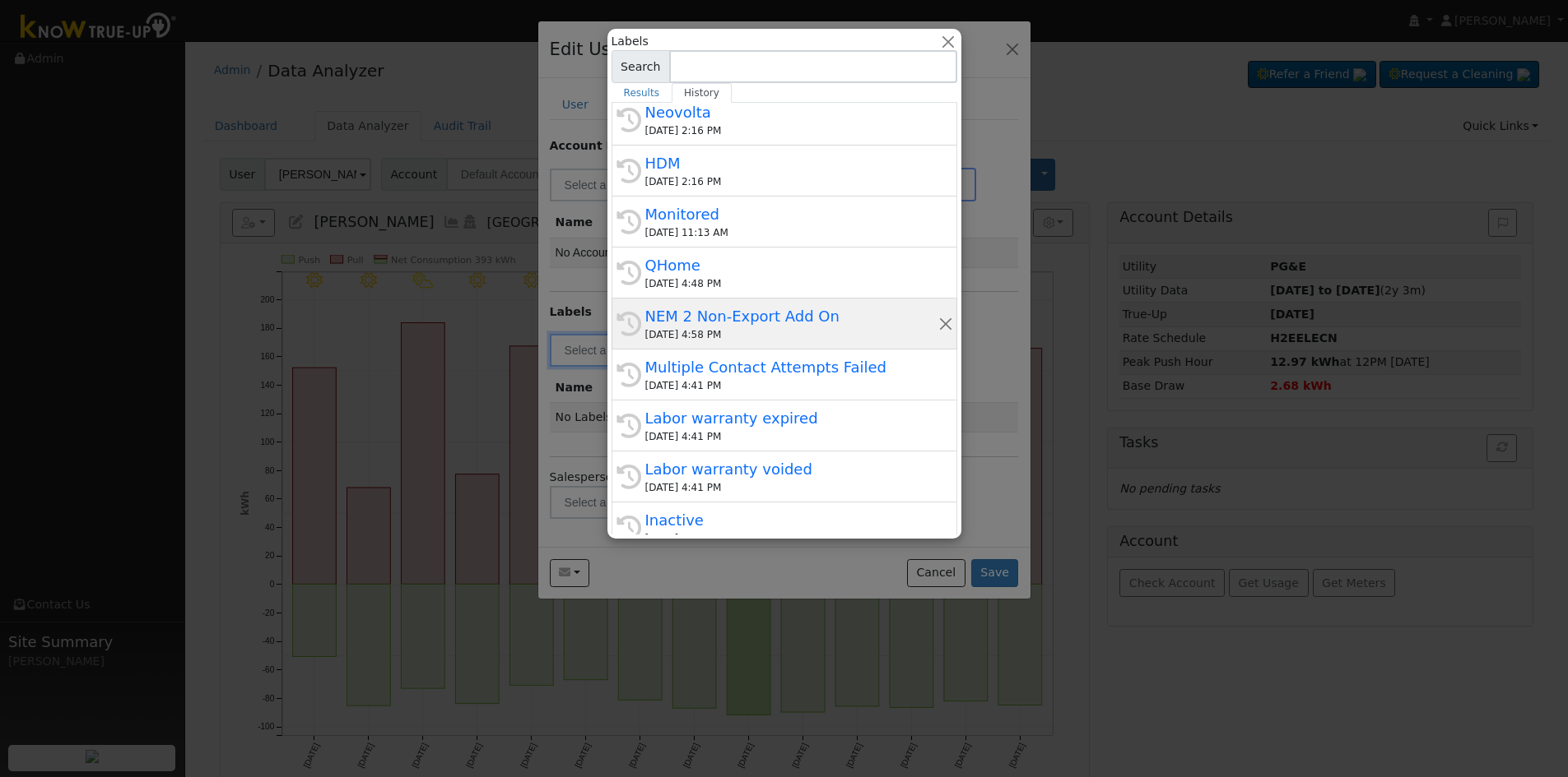
scroll to position [247, 0]
click at [739, 316] on div "NEM 2 Non-Export Add On" at bounding box center [792, 315] width 293 height 23
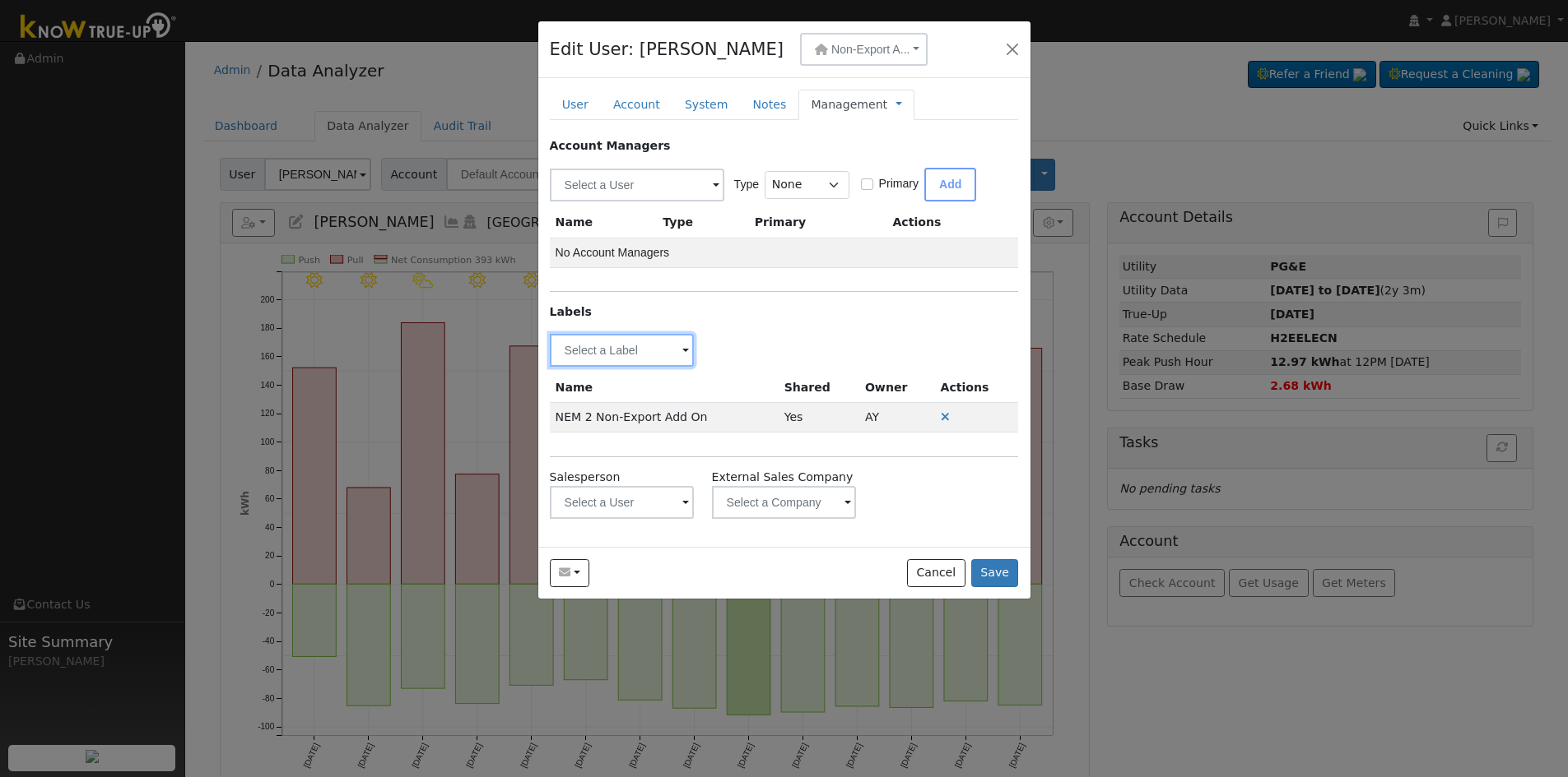
click at [647, 353] on input "text" at bounding box center [622, 351] width 145 height 33
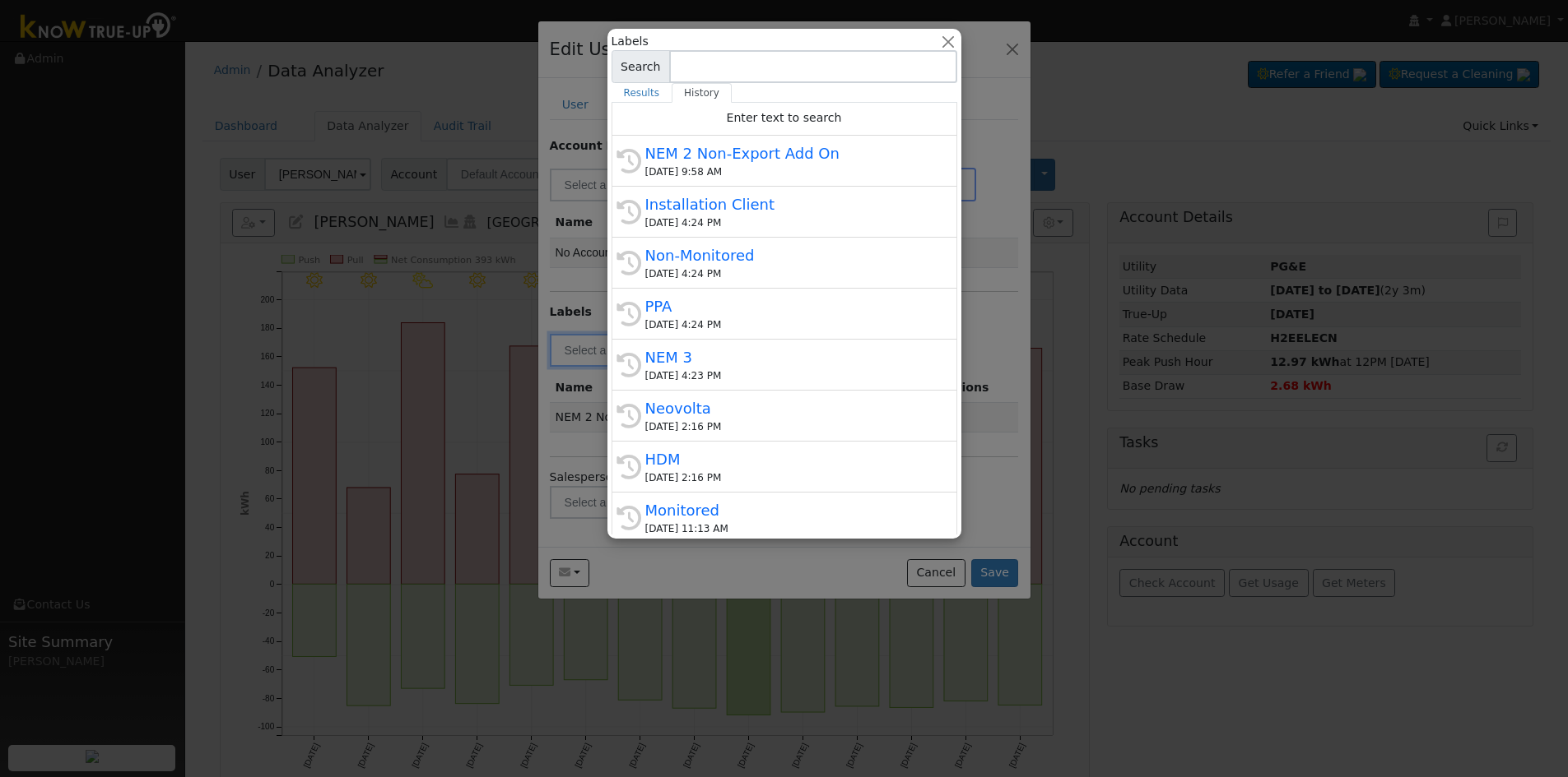
click at [782, 206] on div "Installation Client" at bounding box center [792, 204] width 293 height 23
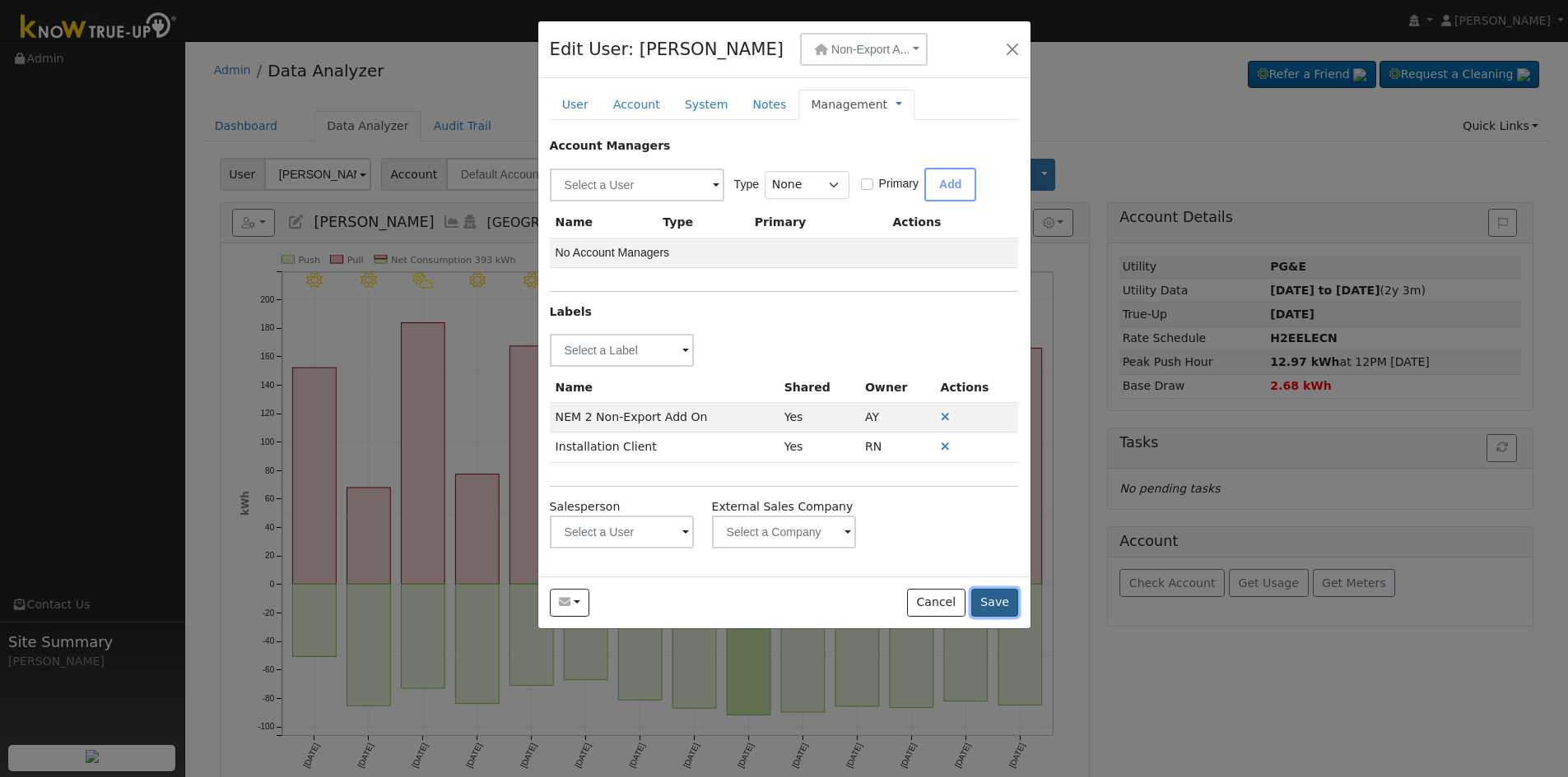
click at [989, 606] on button "Save" at bounding box center [995, 602] width 48 height 28
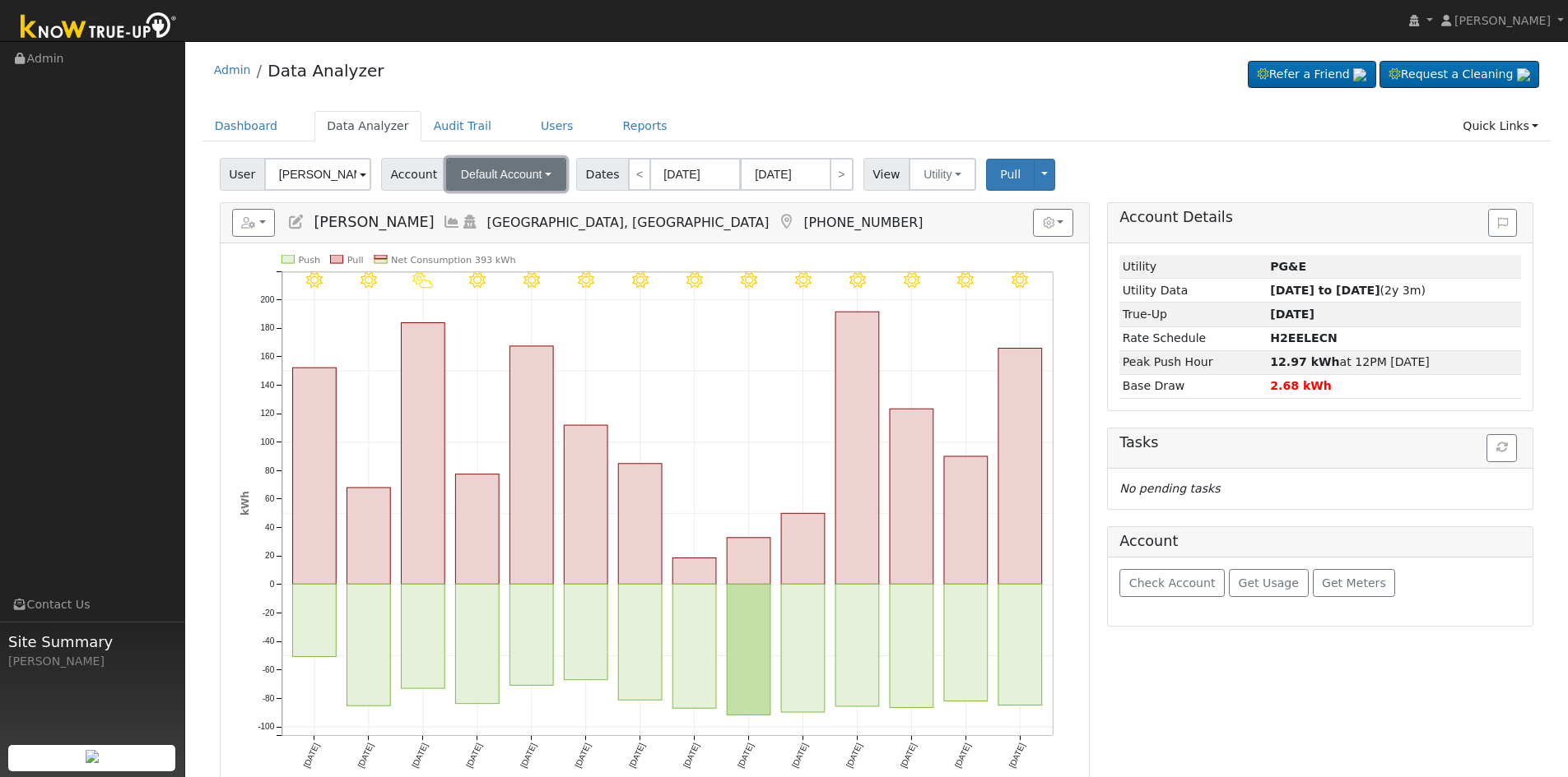
click at [504, 172] on span "Default Account" at bounding box center [501, 174] width 81 height 14
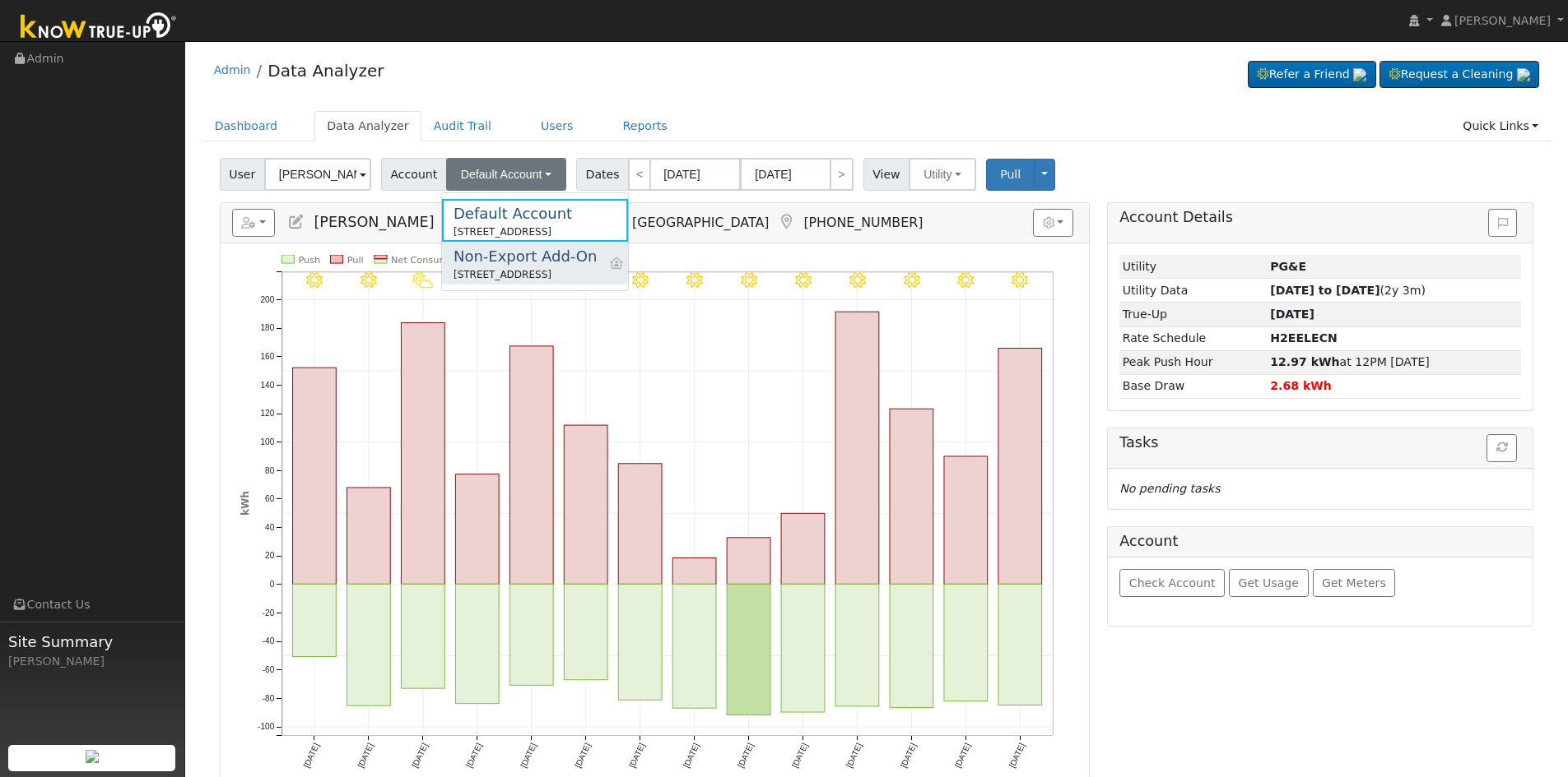
click at [594, 265] on div "Non-Export Add-On" at bounding box center [525, 256] width 143 height 23
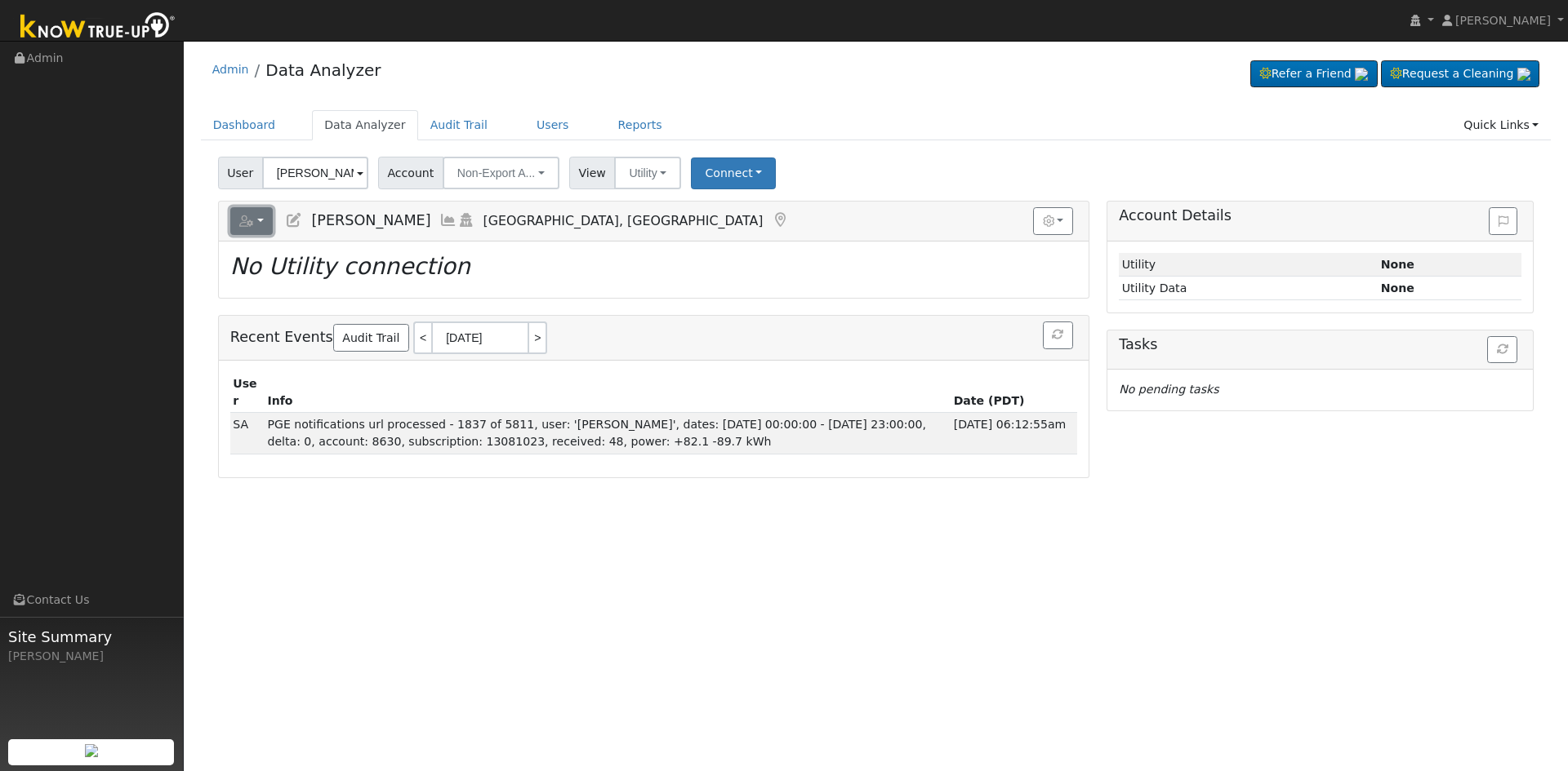
click at [259, 219] on button "button" at bounding box center [251, 221] width 43 height 28
click at [507, 275] on h2 "No Utility connection" at bounding box center [653, 267] width 847 height 28
click at [622, 182] on button "Utility" at bounding box center [647, 173] width 67 height 33
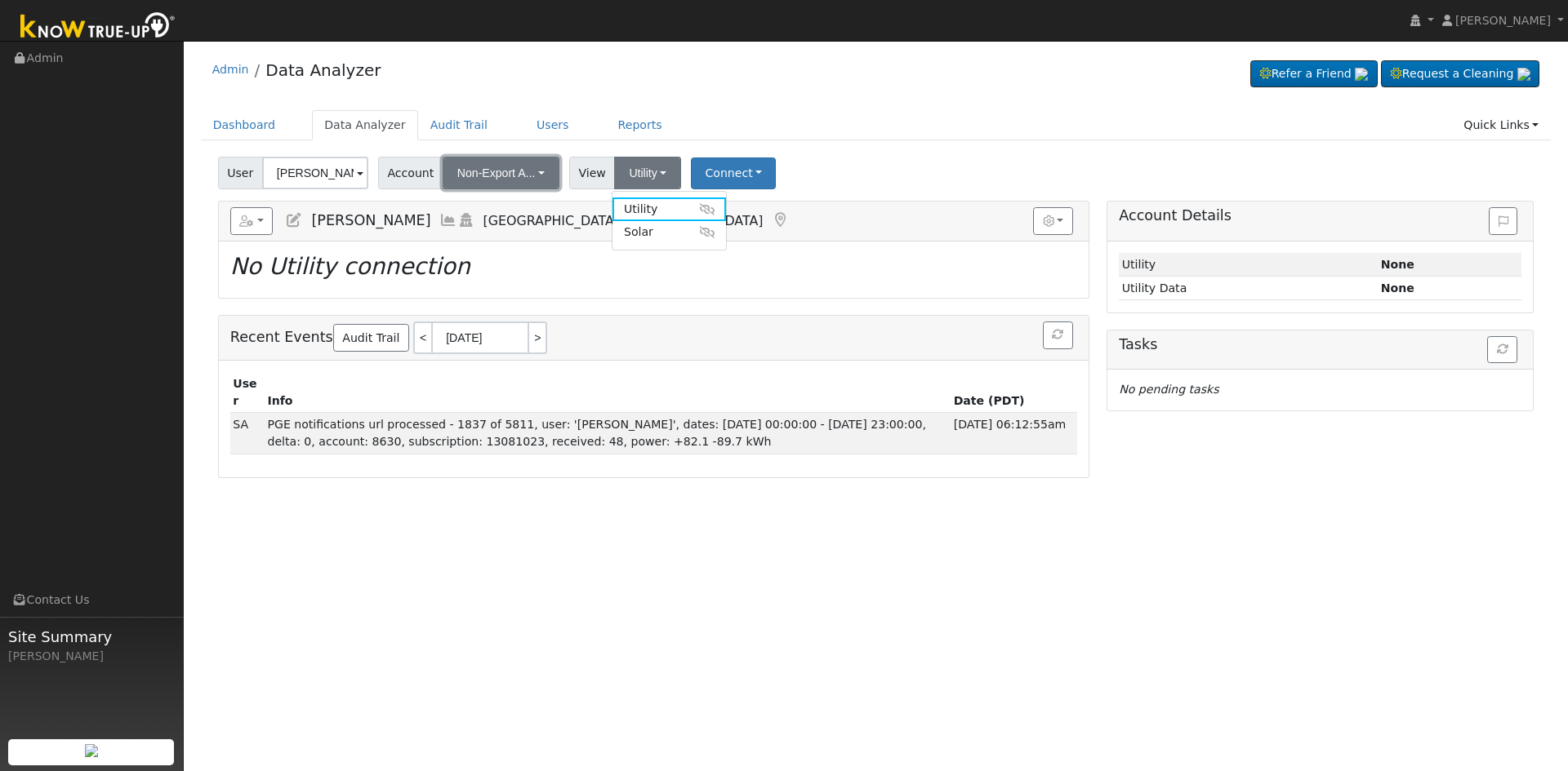
click at [477, 165] on button "Non-Export A..." at bounding box center [501, 173] width 117 height 33
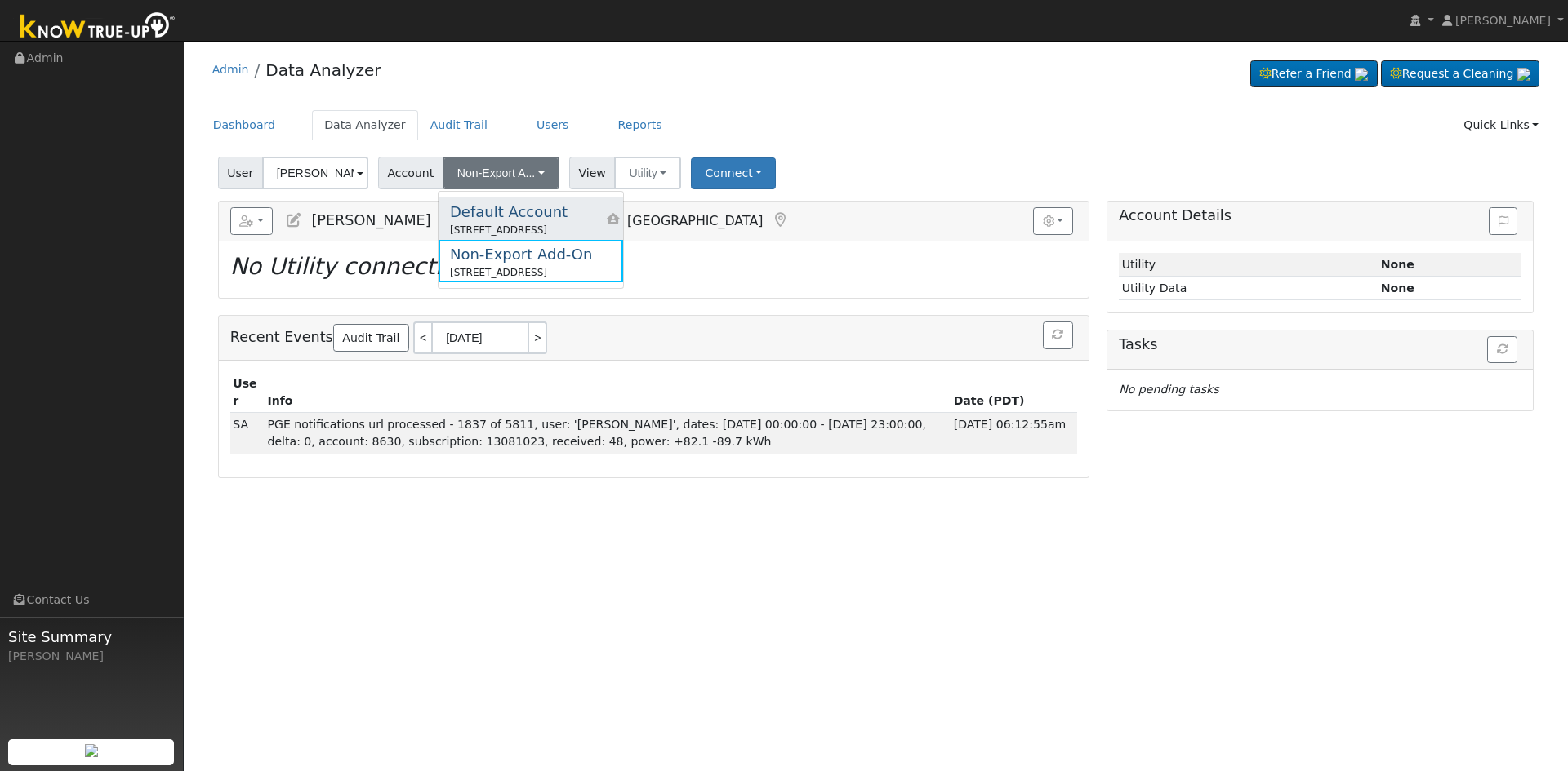
click at [519, 220] on div "Default Account" at bounding box center [508, 212] width 117 height 22
